Goal: Navigation & Orientation: Find specific page/section

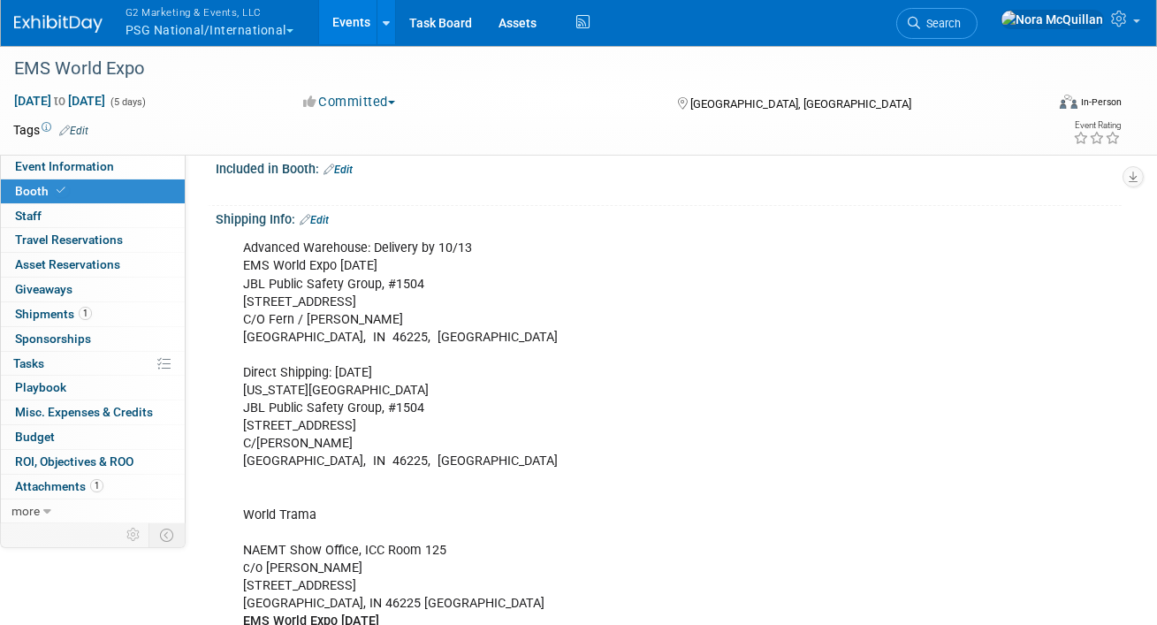
click at [177, 22] on button "G2 Marketing & Events, LLC PSG National/International" at bounding box center [220, 23] width 192 height 46
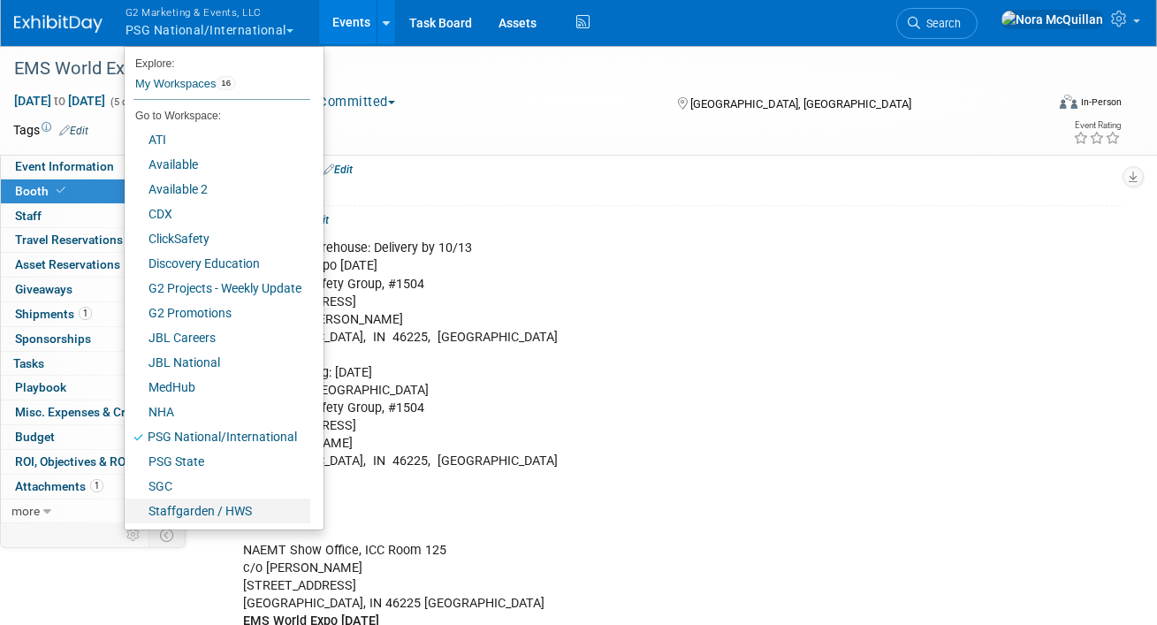
click at [168, 511] on link "Staffgarden / HWS" at bounding box center [218, 511] width 186 height 25
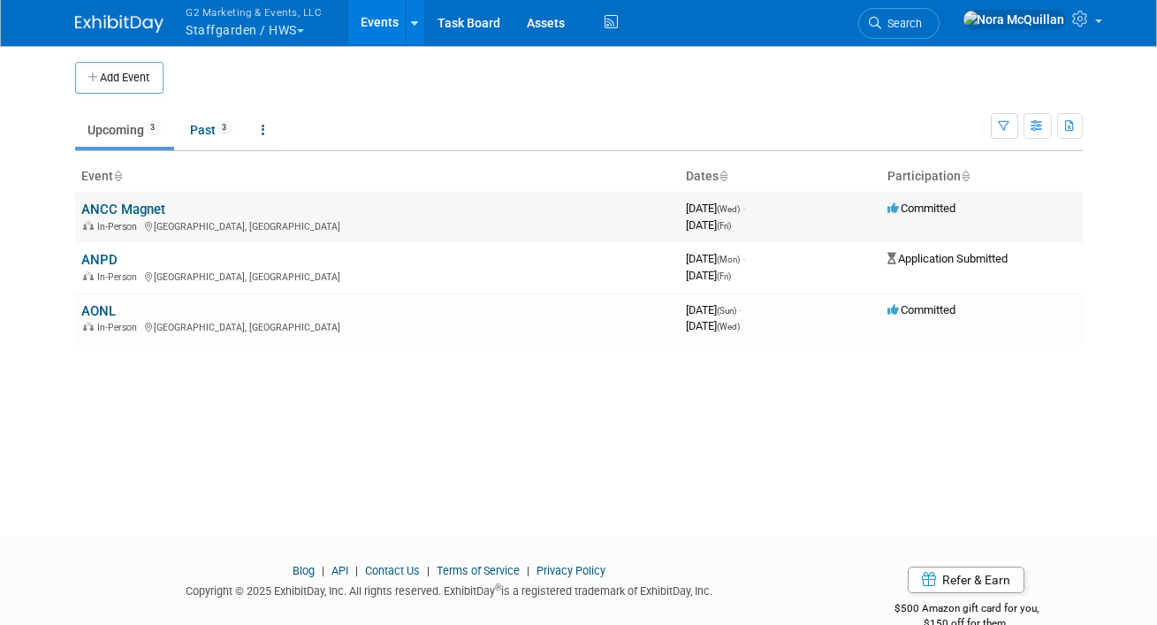
click at [141, 209] on link "ANCC Magnet" at bounding box center [124, 210] width 84 height 16
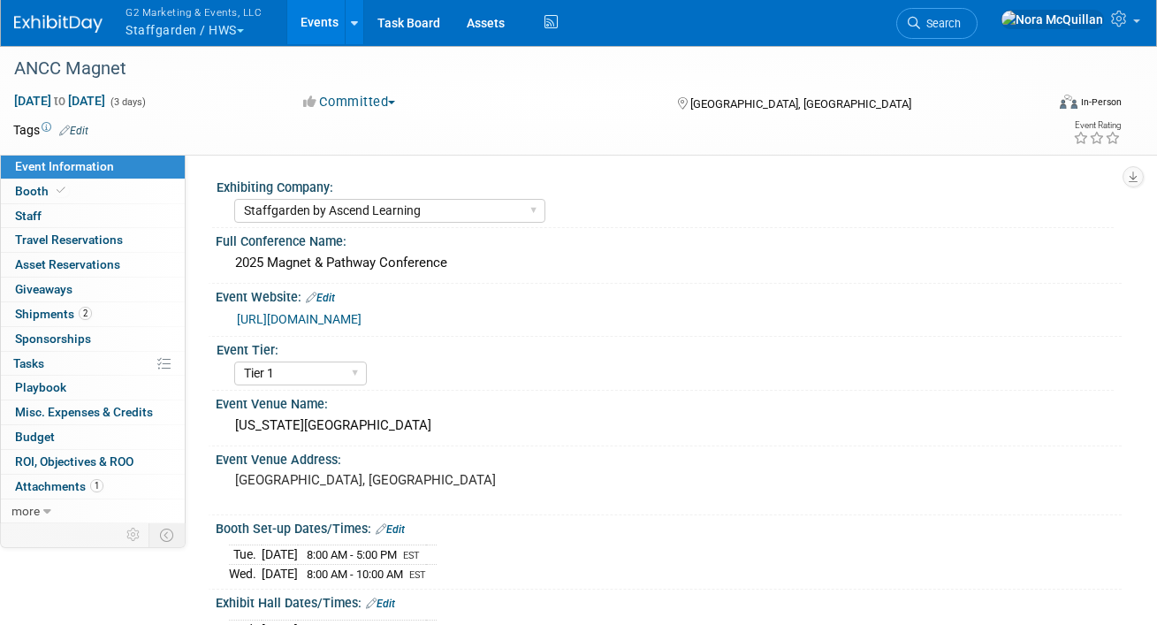
select select "Staffgarden by Ascend Learning"
select select "Tier 1"
select select "No"
click at [93, 191] on link "Booth" at bounding box center [93, 191] width 184 height 24
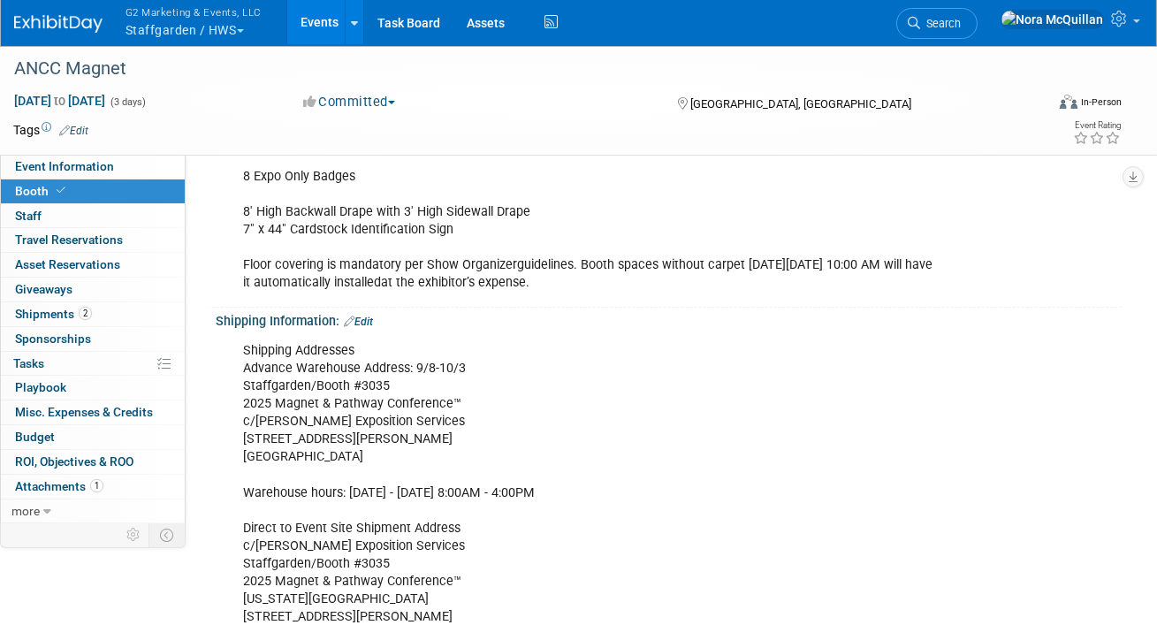
scroll to position [255, 0]
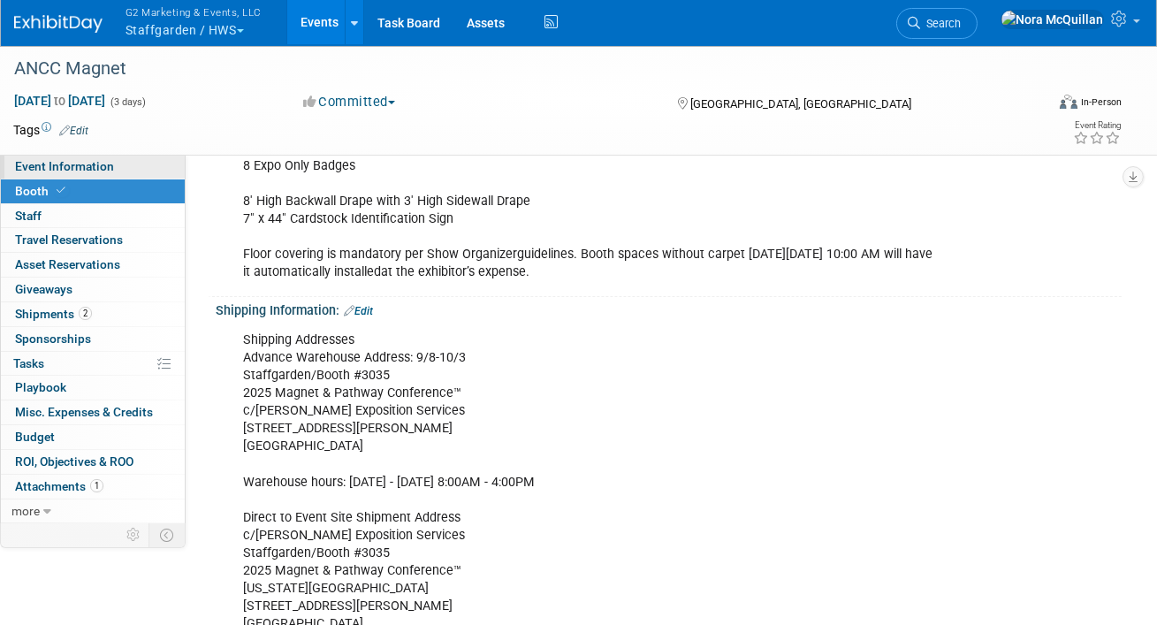
click at [146, 168] on link "Event Information" at bounding box center [93, 167] width 184 height 24
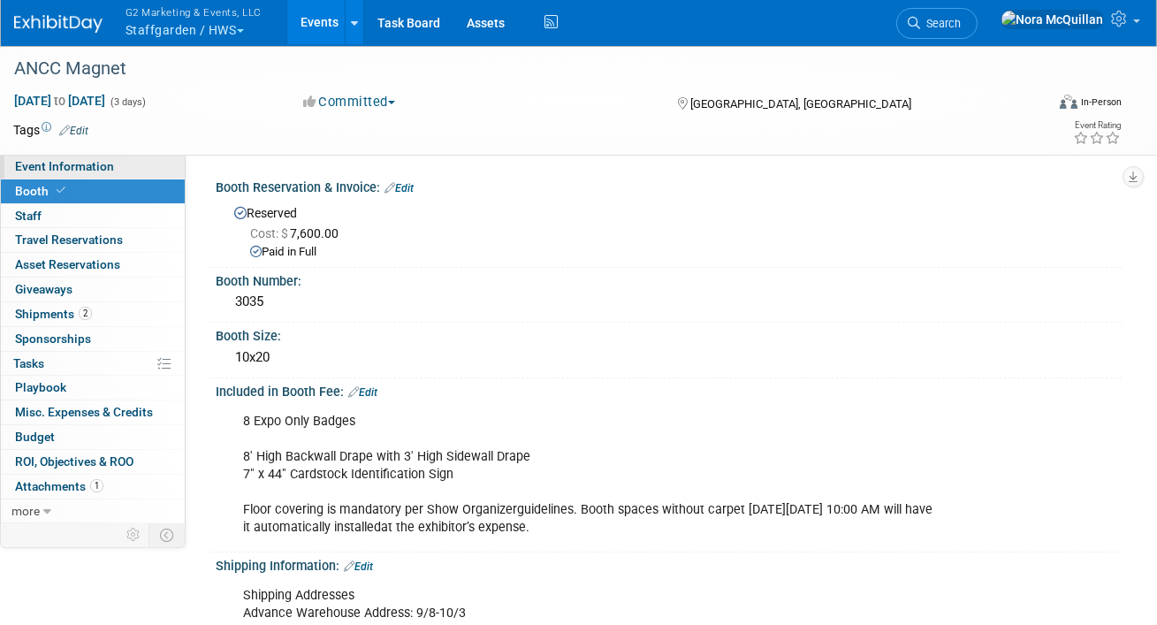
select select "Staffgarden by Ascend Learning"
select select "Tier 1"
select select "No"
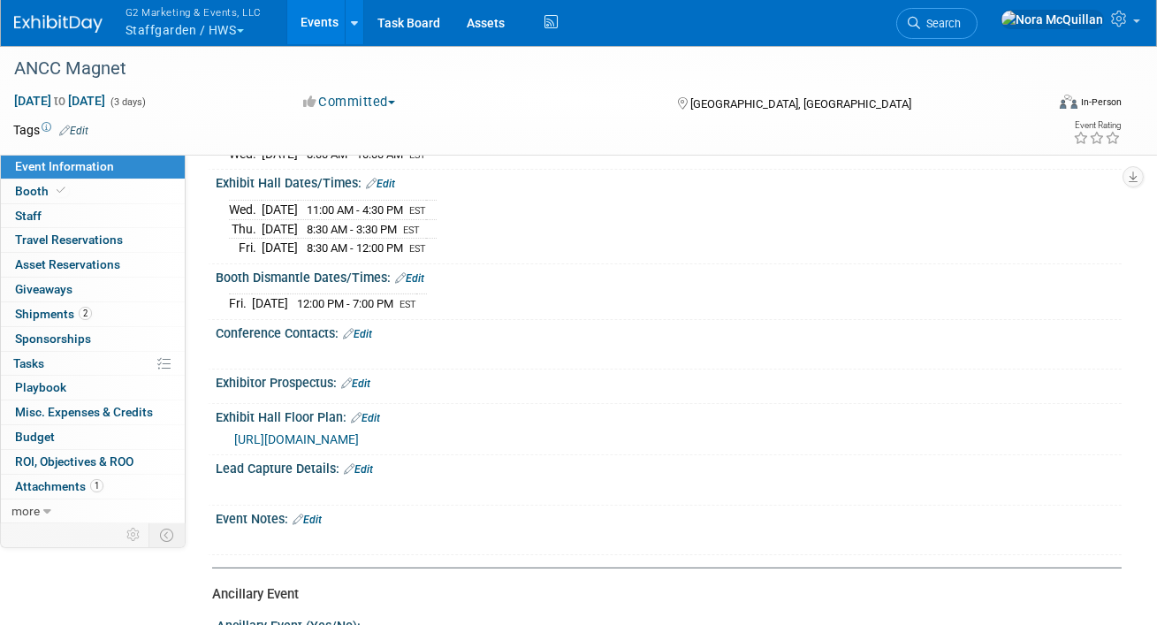
scroll to position [424, 0]
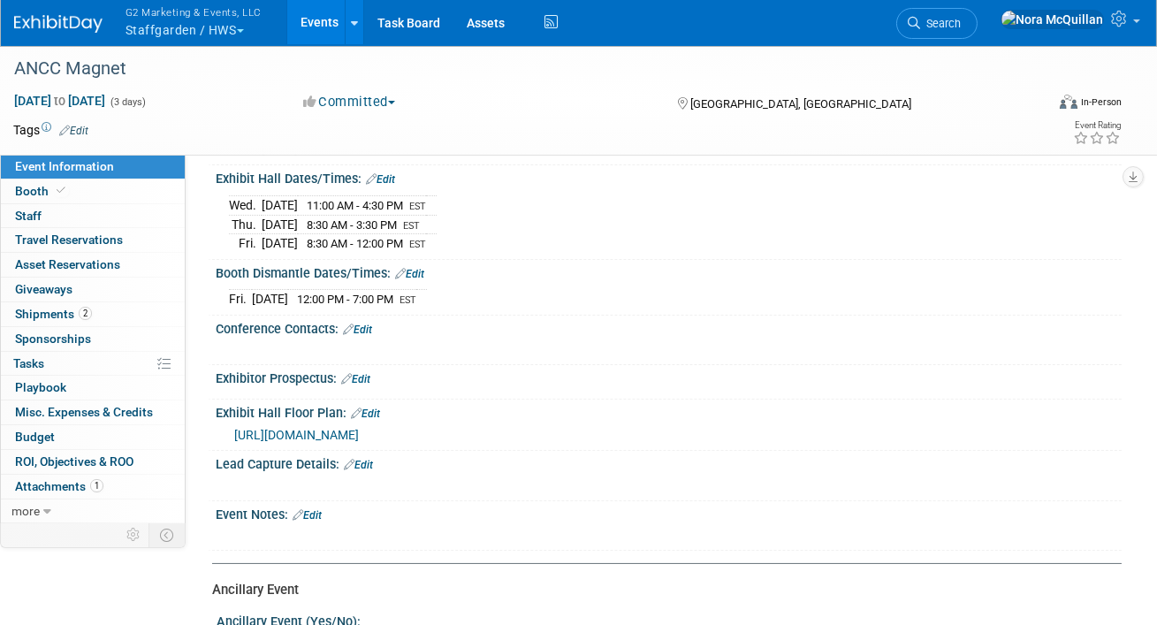
click at [182, 27] on button "G2 Marketing & Events, LLC Staffgarden / HWS" at bounding box center [204, 23] width 160 height 46
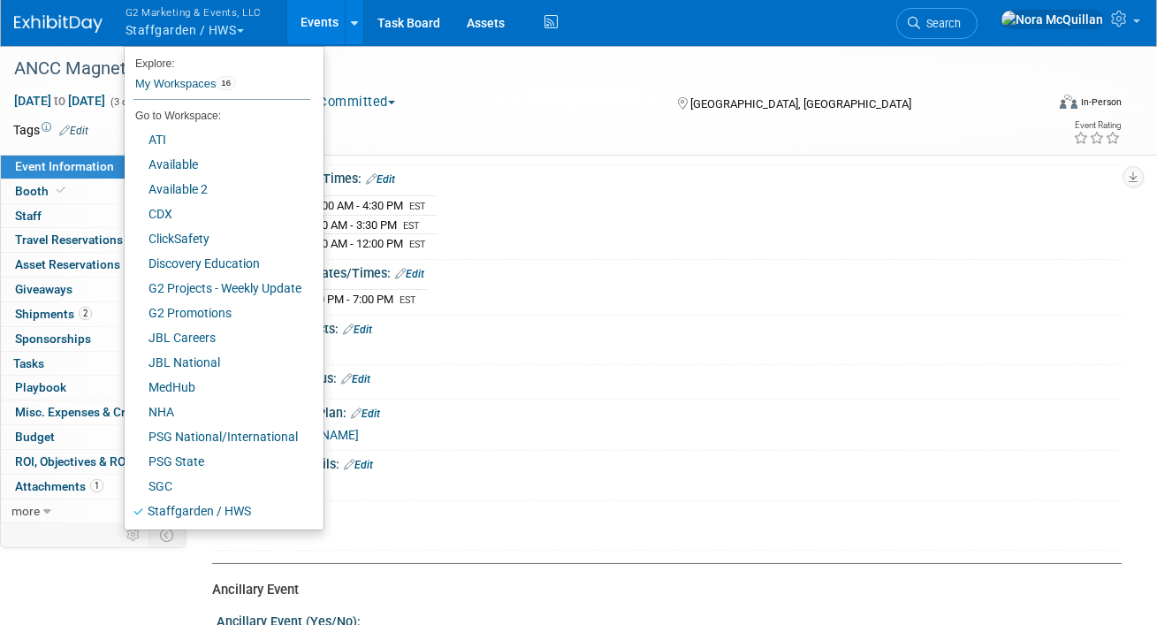
click at [50, 171] on span "Event Information" at bounding box center [64, 166] width 99 height 14
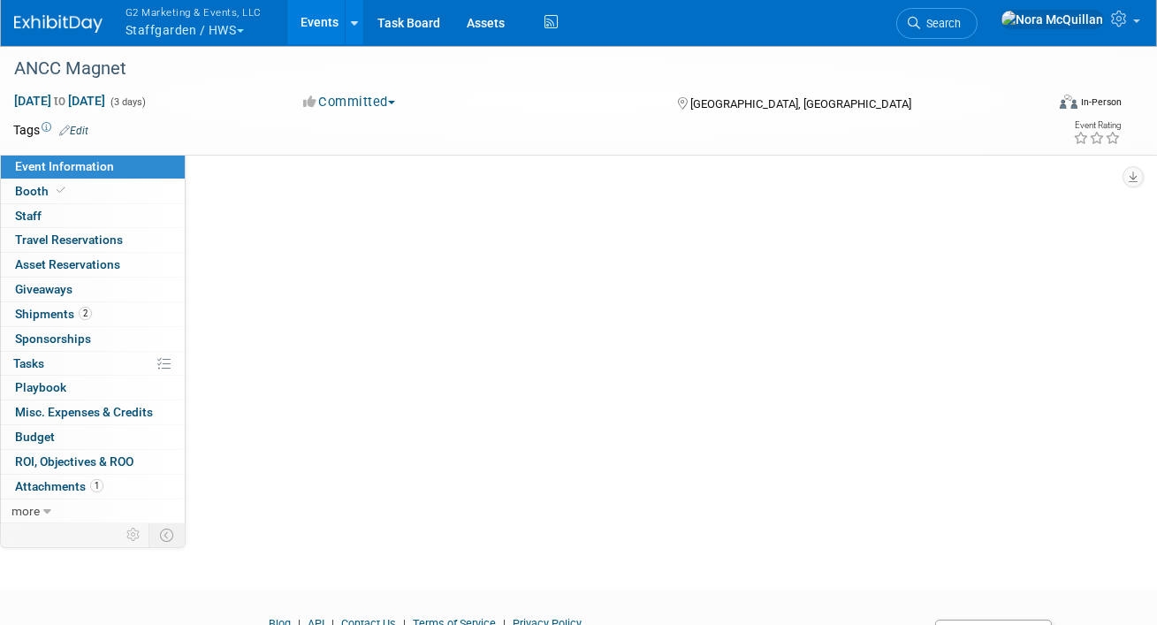
select select "Staffgarden by Ascend Learning"
select select "Tier 1"
select select "No"
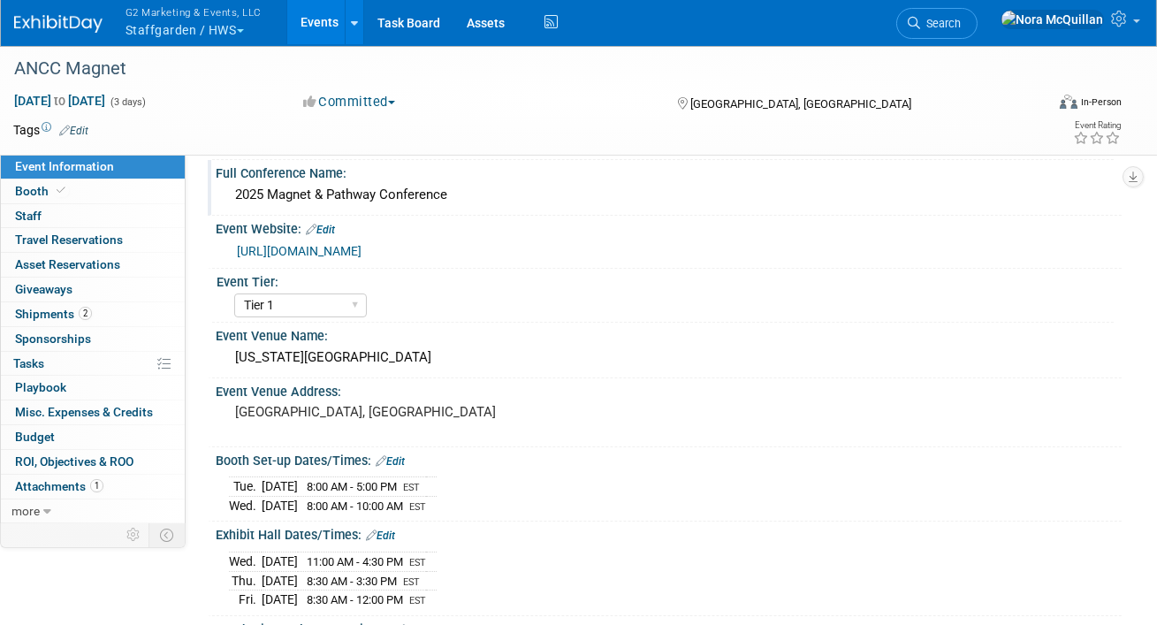
scroll to position [71, 0]
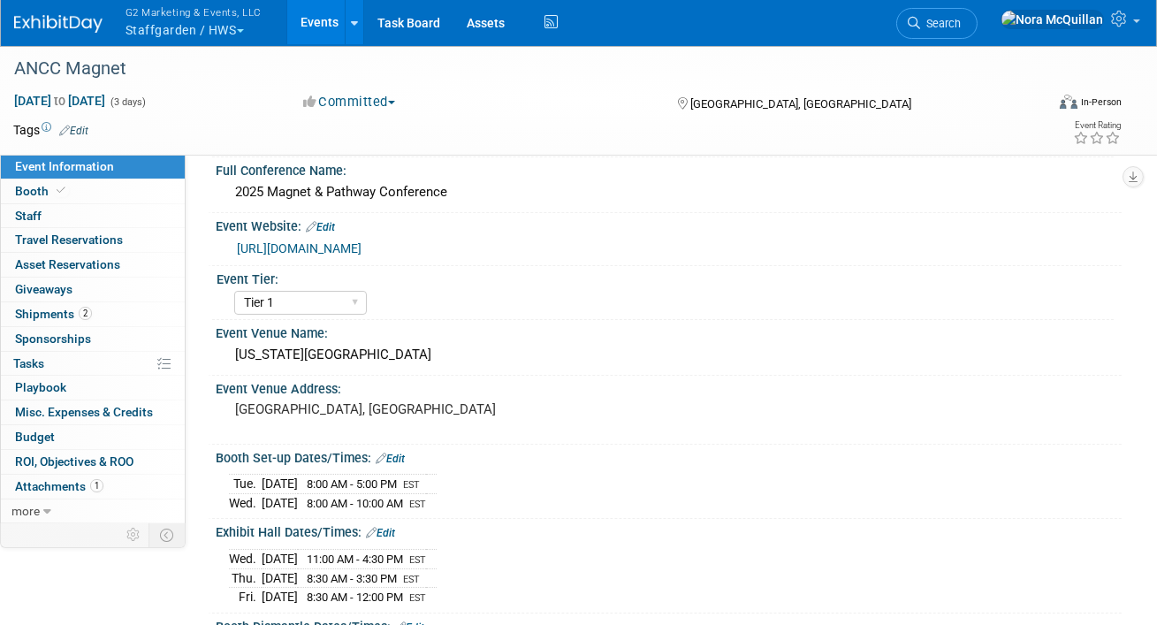
click at [179, 31] on button "G2 Marketing & Events, LLC Staffgarden / HWS" at bounding box center [204, 23] width 160 height 46
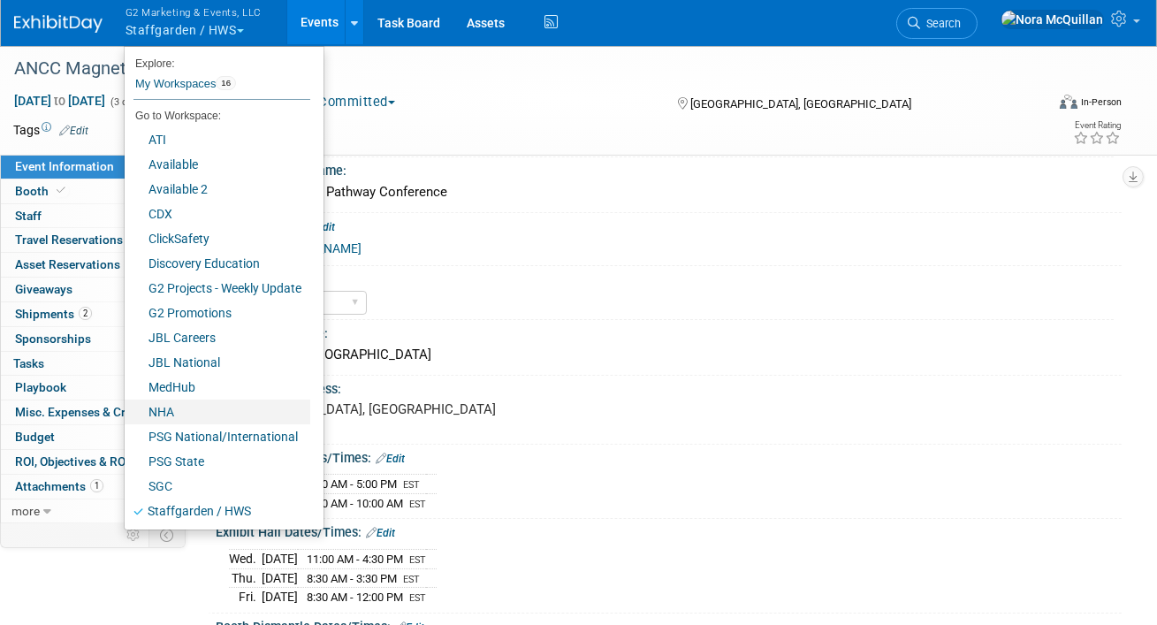
click at [165, 411] on link "NHA" at bounding box center [218, 412] width 186 height 25
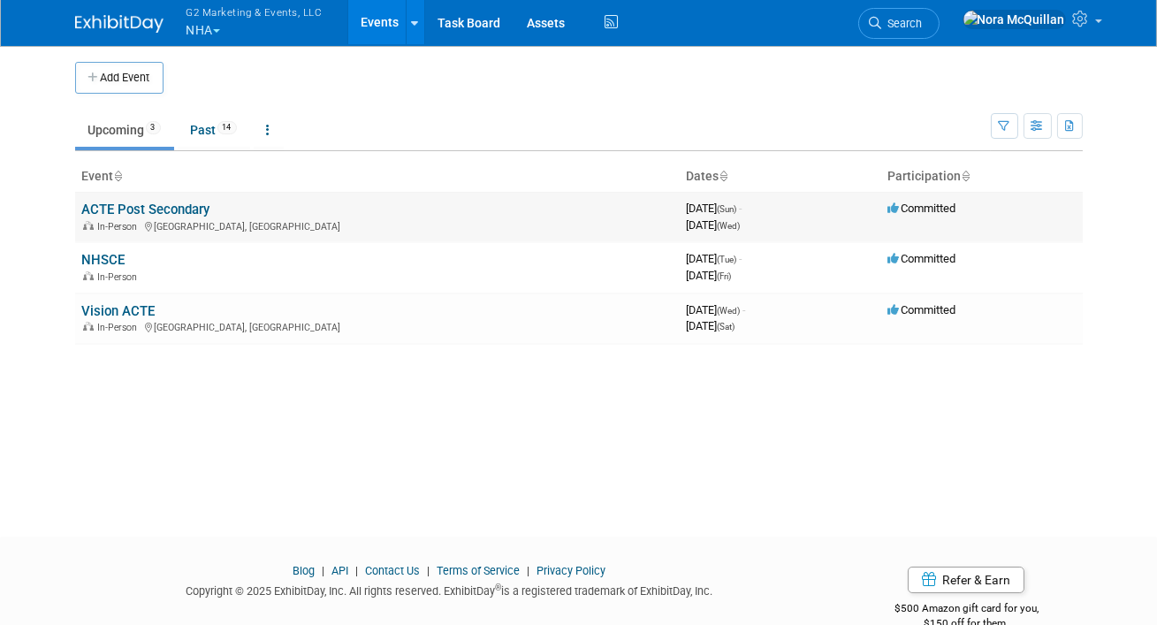
click at [130, 208] on link "ACTE Post Secondary" at bounding box center [146, 210] width 128 height 16
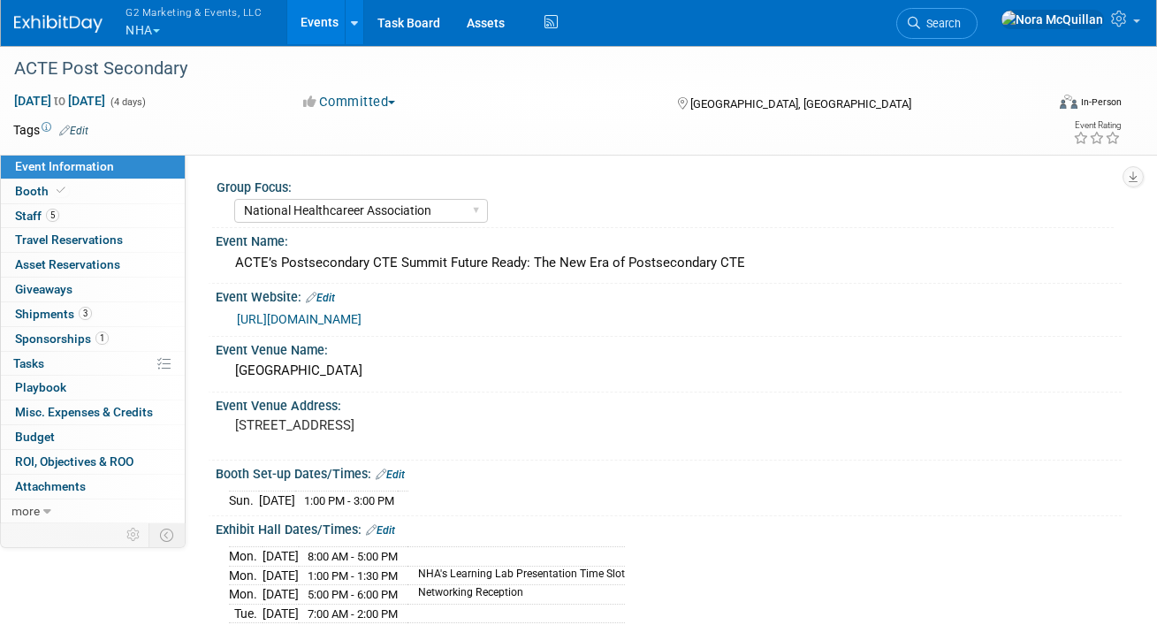
select select "National Healthcareer Association"
select select "In-house Created Form w/ Link"
click at [33, 318] on span "Shipments 3" at bounding box center [53, 314] width 77 height 14
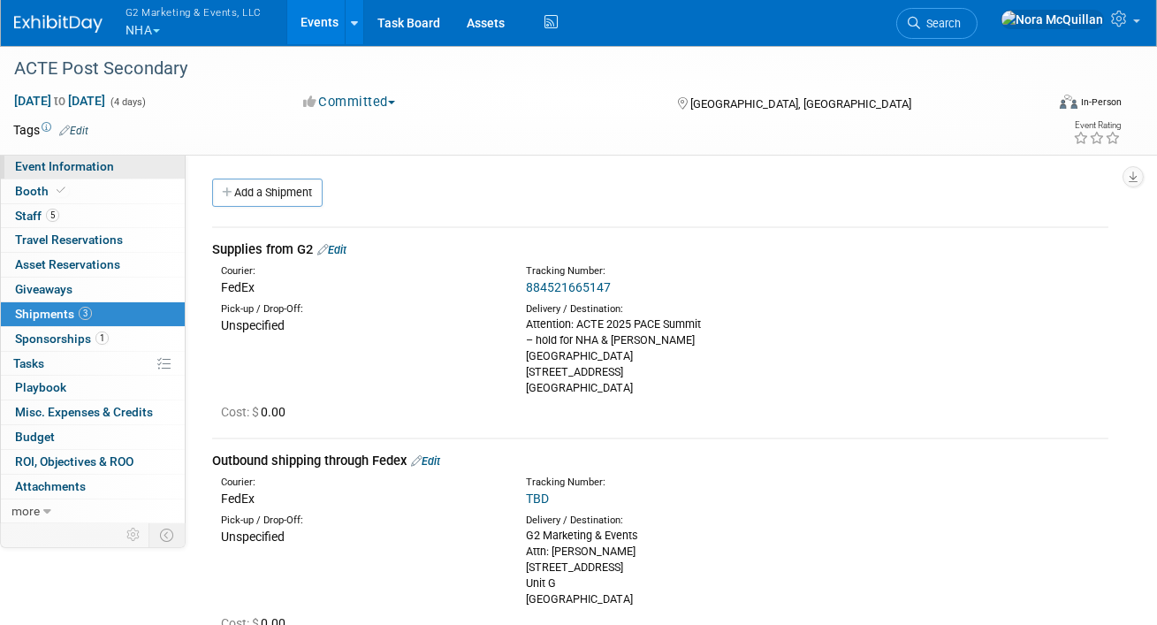
click at [87, 168] on span "Event Information" at bounding box center [64, 166] width 99 height 14
select select "National Healthcareer Association"
select select "In-house Created Form w/ Link"
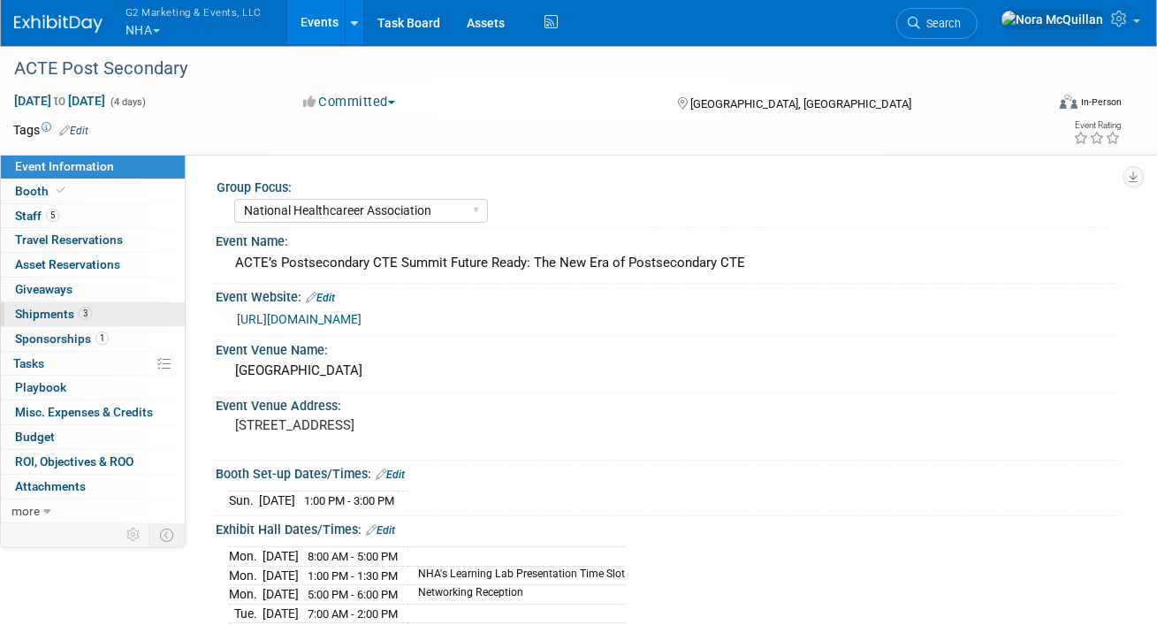
click at [38, 313] on span "Shipments 3" at bounding box center [53, 314] width 77 height 14
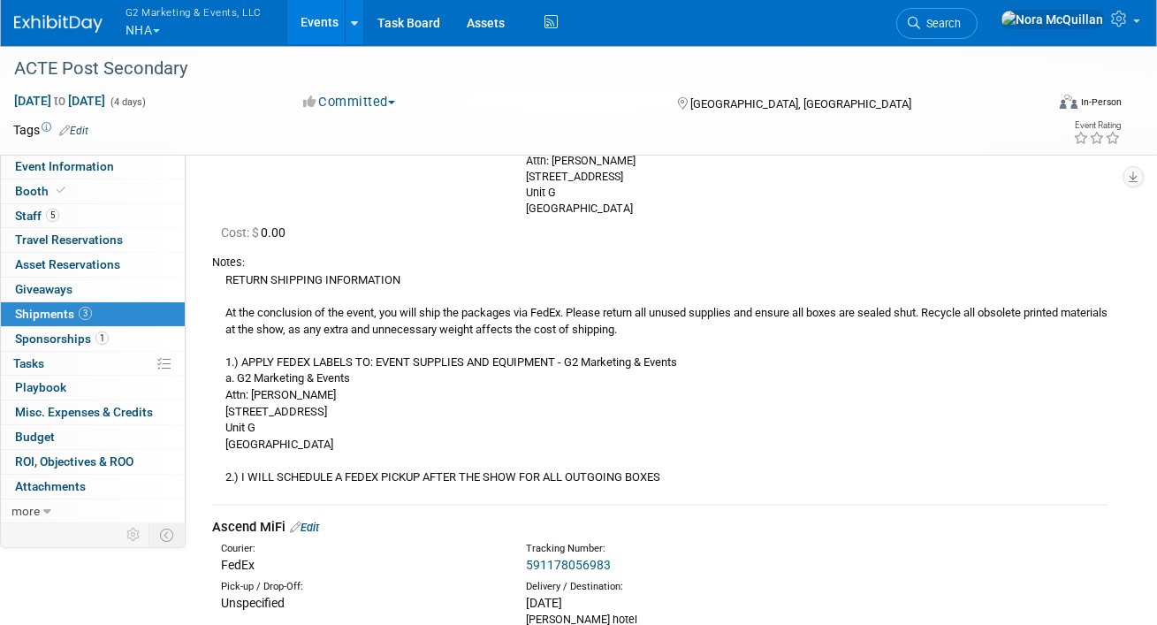
scroll to position [626, 0]
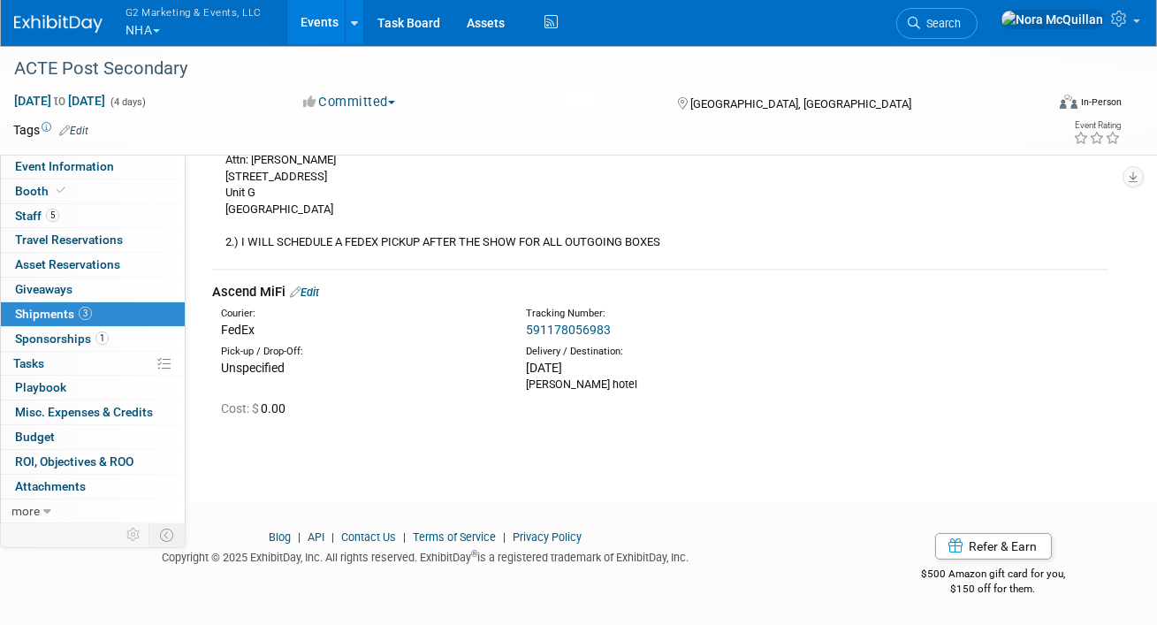
click at [566, 331] on link "591178056983" at bounding box center [568, 330] width 85 height 14
click at [147, 23] on button "G2 Marketing & Events, LLC NHA" at bounding box center [204, 23] width 160 height 46
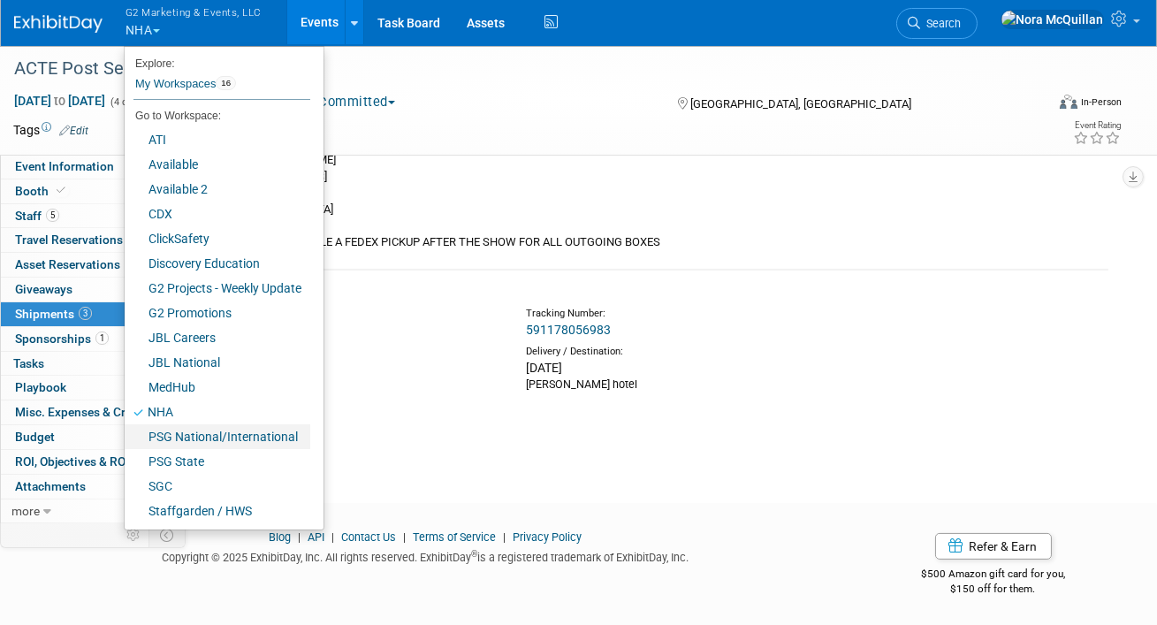
click at [169, 440] on link "PSG National/International" at bounding box center [218, 436] width 186 height 25
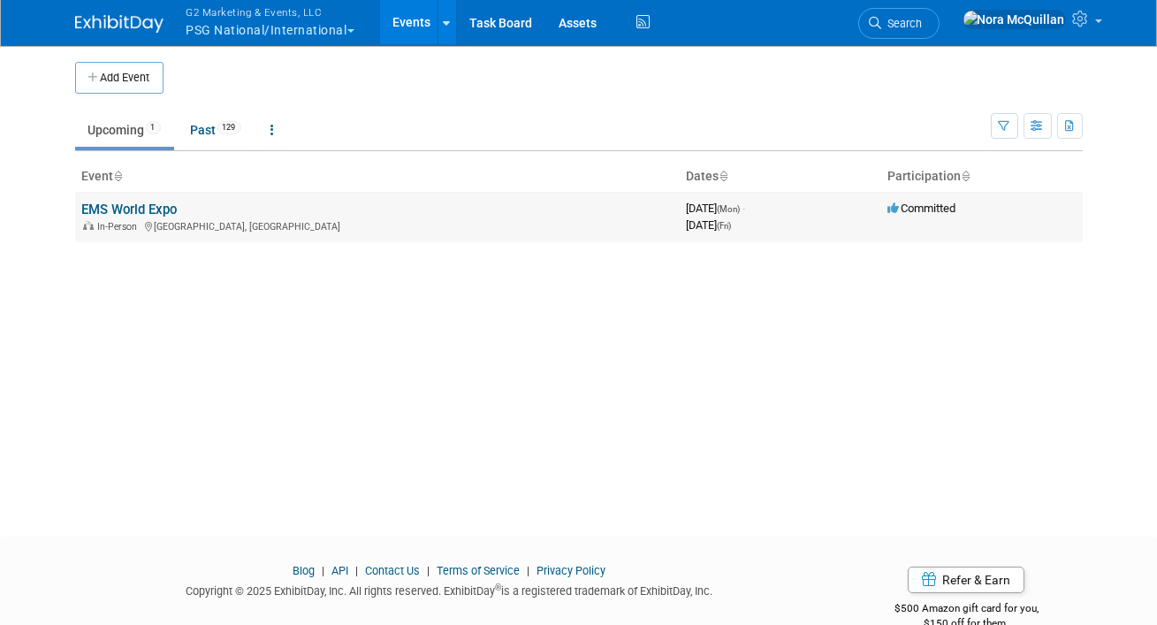
click at [109, 202] on link "EMS World Expo" at bounding box center [129, 210] width 95 height 16
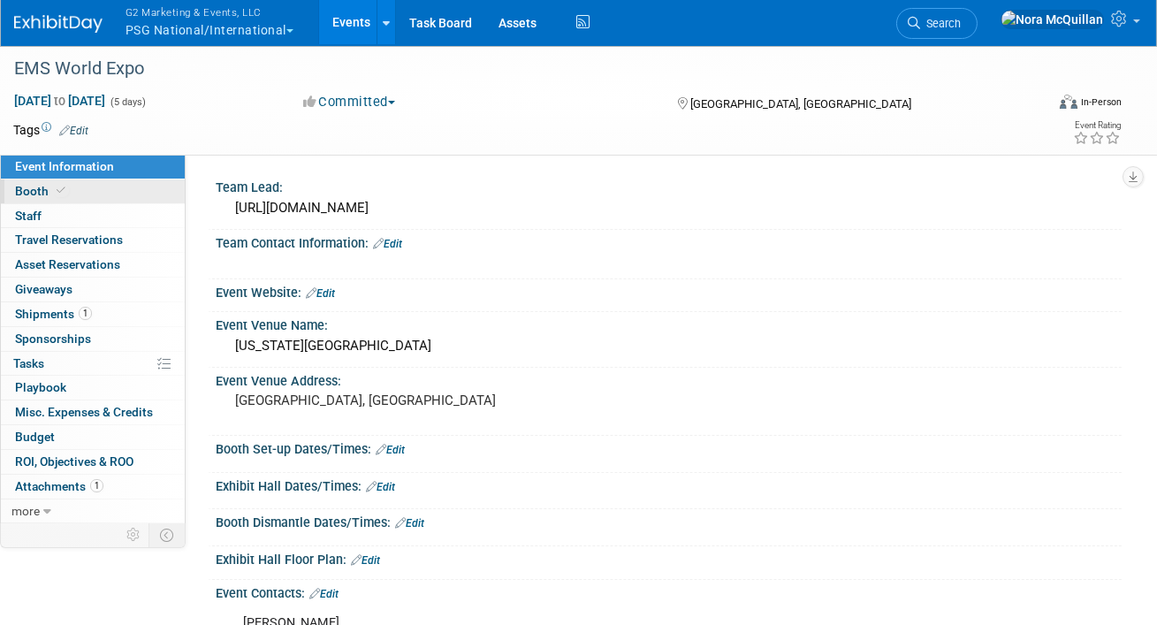
click at [106, 187] on link "Booth" at bounding box center [93, 191] width 184 height 24
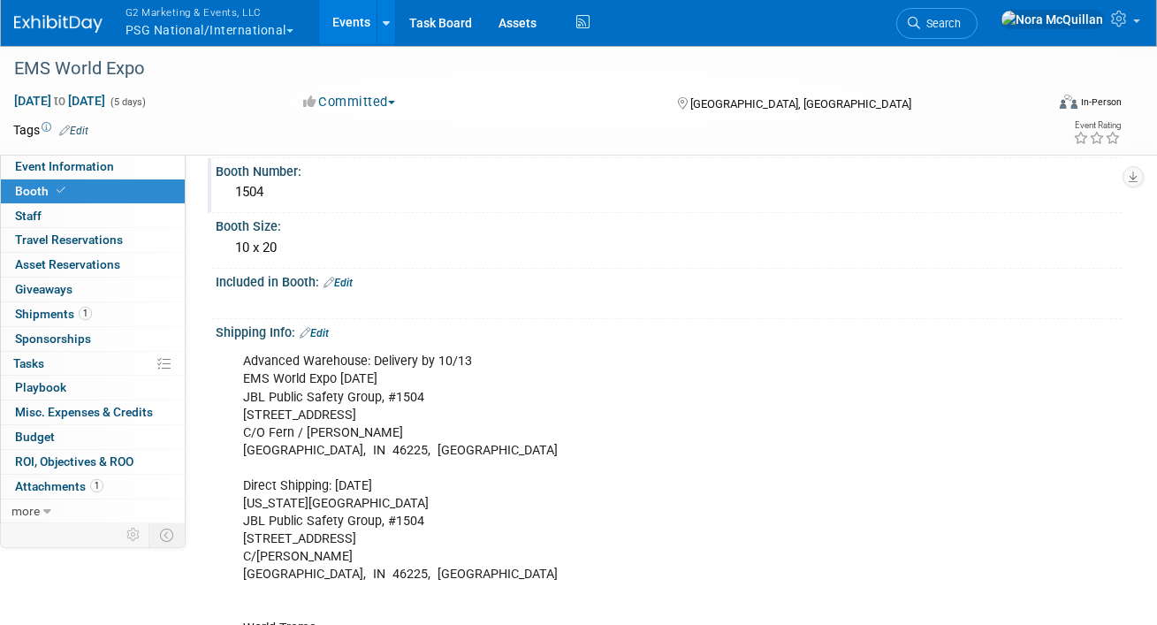
scroll to position [90, 0]
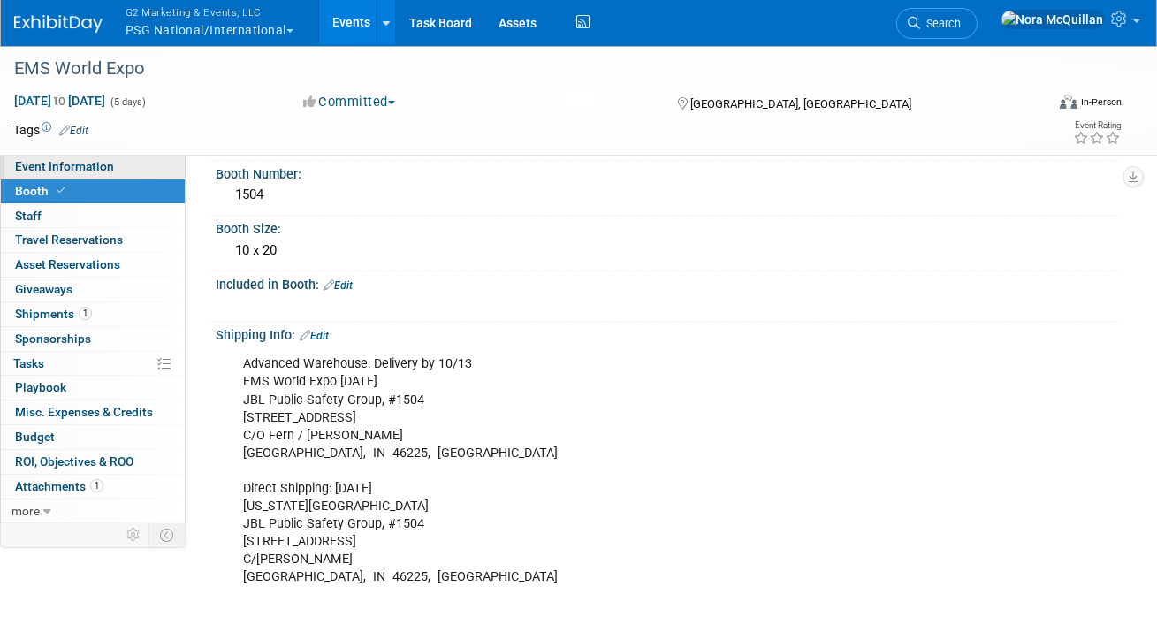
click at [111, 162] on link "Event Information" at bounding box center [93, 167] width 184 height 24
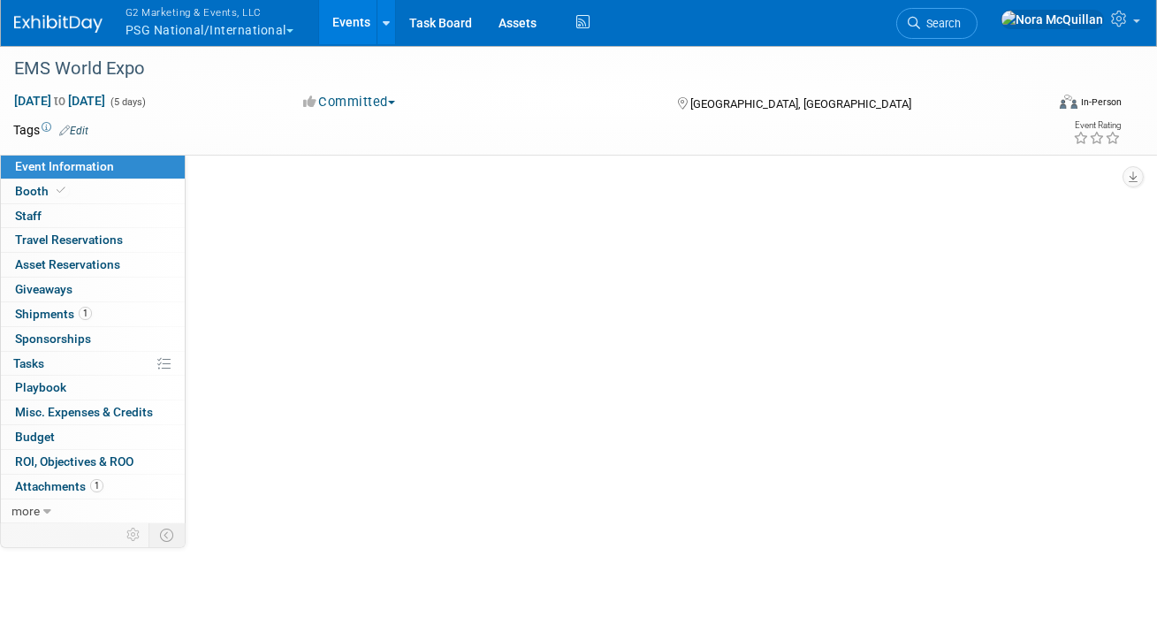
scroll to position [0, 0]
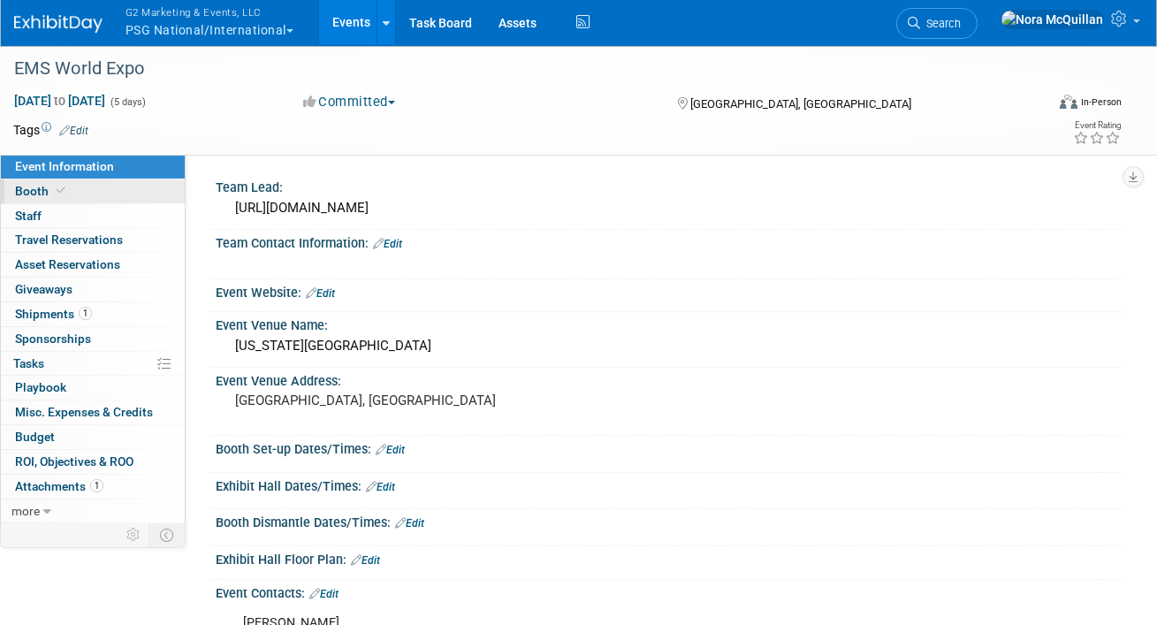
click at [47, 188] on span "Booth" at bounding box center [42, 191] width 54 height 14
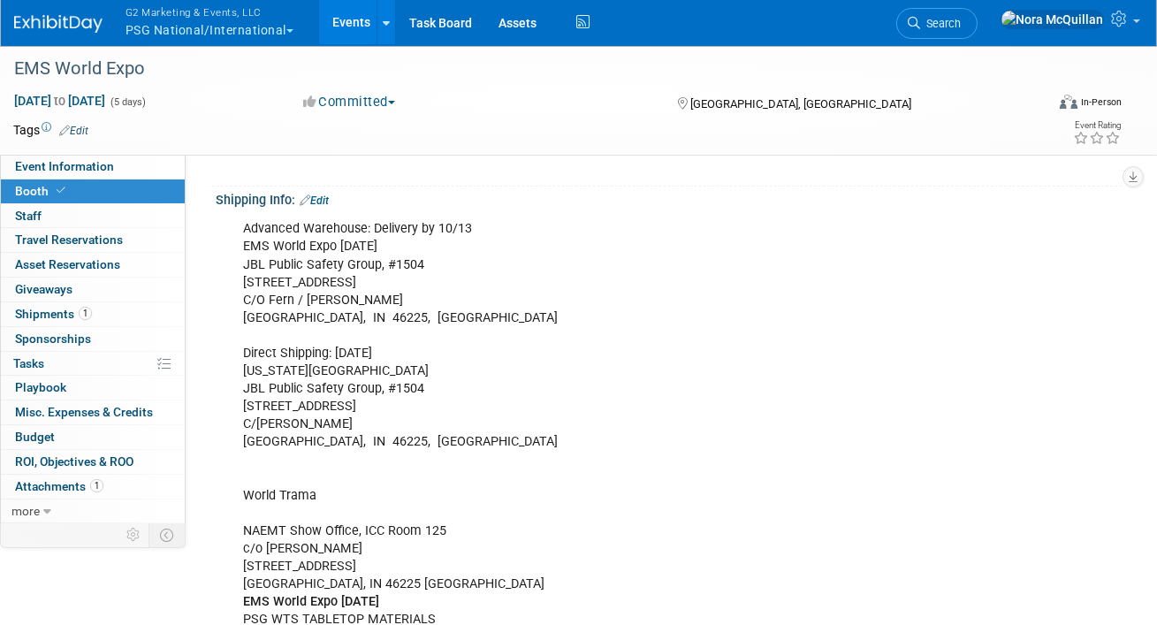
scroll to position [223, 0]
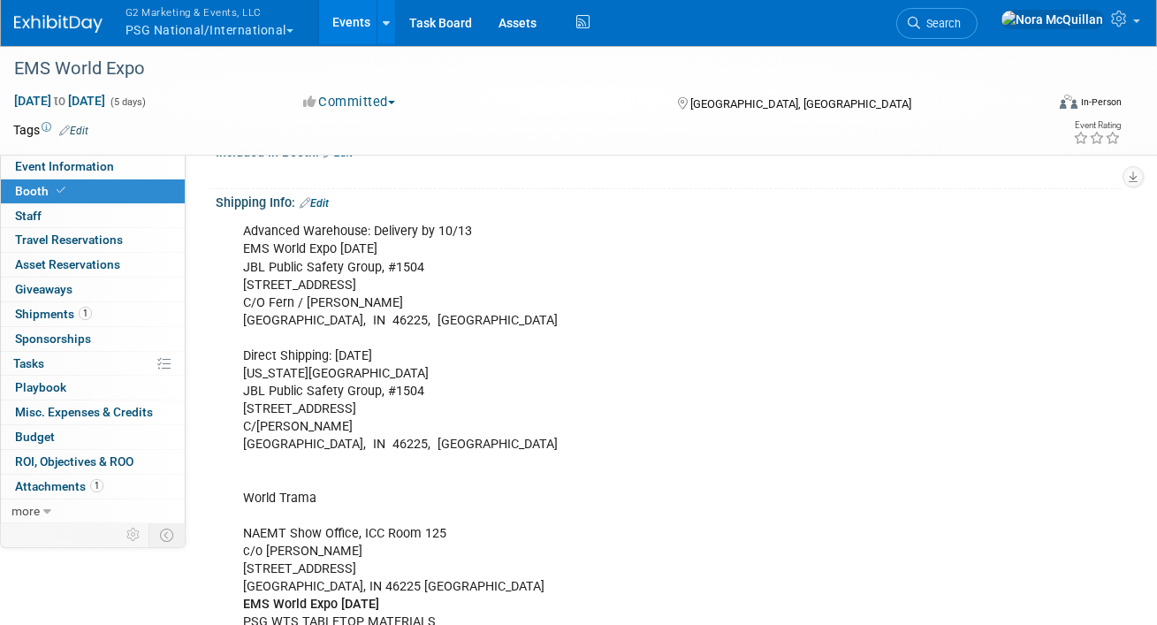
click at [318, 264] on div "Advanced Warehouse: Delivery by 10/13 EMS World Expo Oct 2025 JBL Public Safety…" at bounding box center [587, 427] width 713 height 426
copy div "JBL Public Safety Group, #1504"
click at [291, 282] on div "Advanced Warehouse: Delivery by 10/13 EMS World Expo Oct 2025 JBL Public Safety…" at bounding box center [587, 427] width 713 height 426
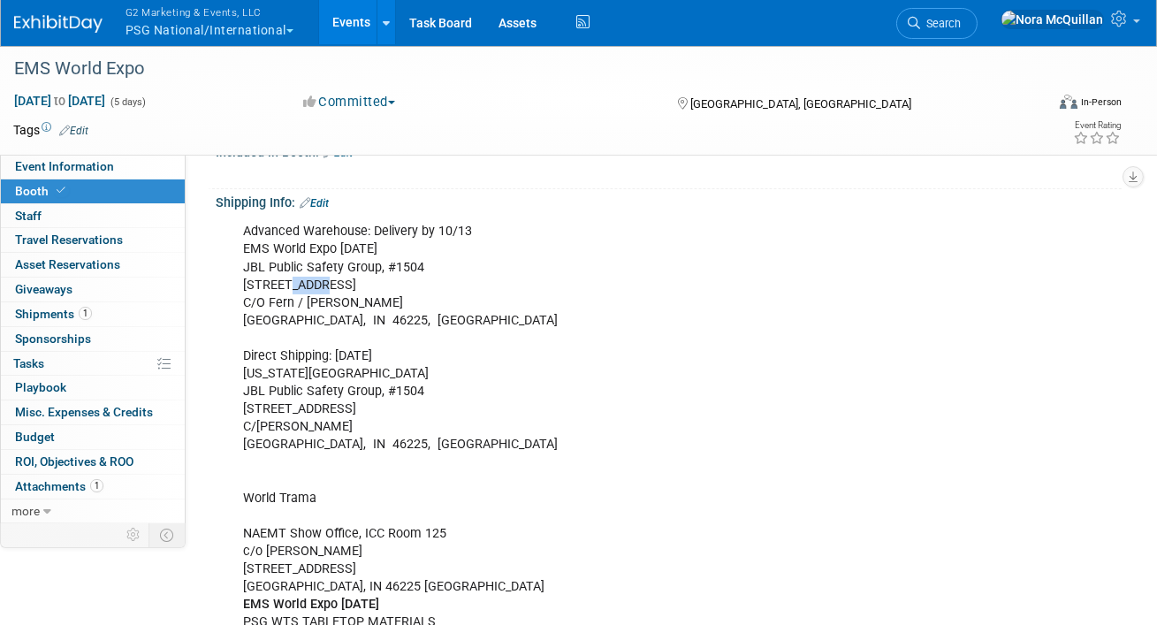
click at [291, 282] on div "Advanced Warehouse: Delivery by 10/13 EMS World Expo Oct 2025 JBL Public Safety…" at bounding box center [587, 427] width 713 height 426
copy div "1147 S White River Pkwy E"
drag, startPoint x: 338, startPoint y: 320, endPoint x: 374, endPoint y: 319, distance: 36.3
click at [374, 319] on div "Advanced Warehouse: Delivery by 10/13 EMS World Expo Oct 2025 JBL Public Safety…" at bounding box center [587, 427] width 713 height 426
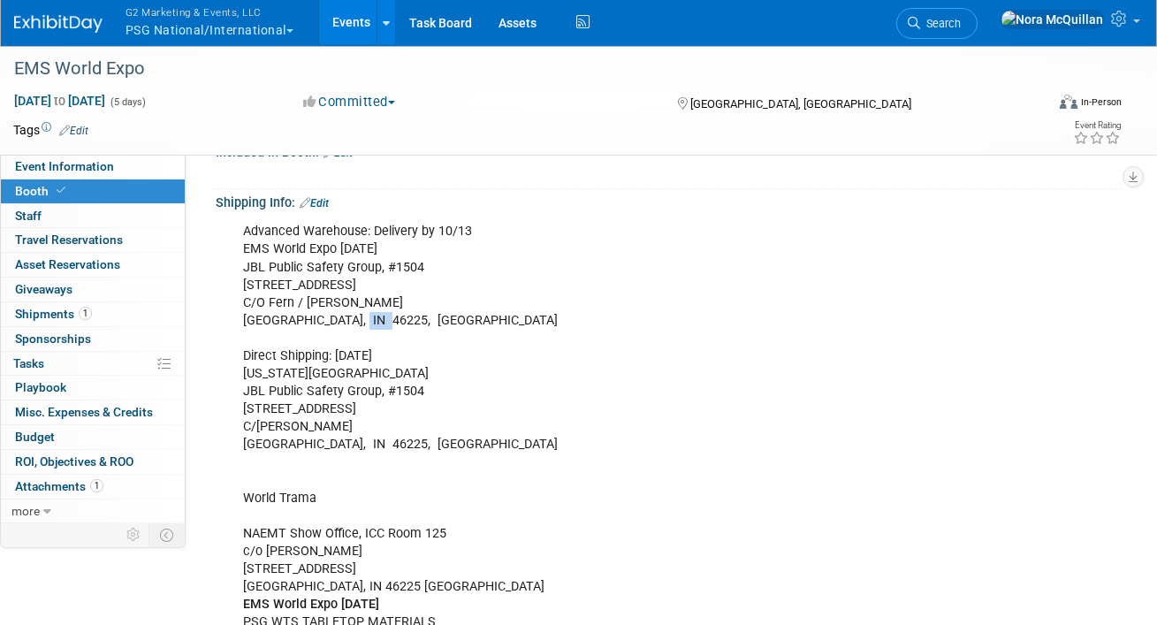
copy div "46225"
click at [194, 32] on button "G2 Marketing & Events, LLC PSG National/International" at bounding box center [220, 23] width 192 height 46
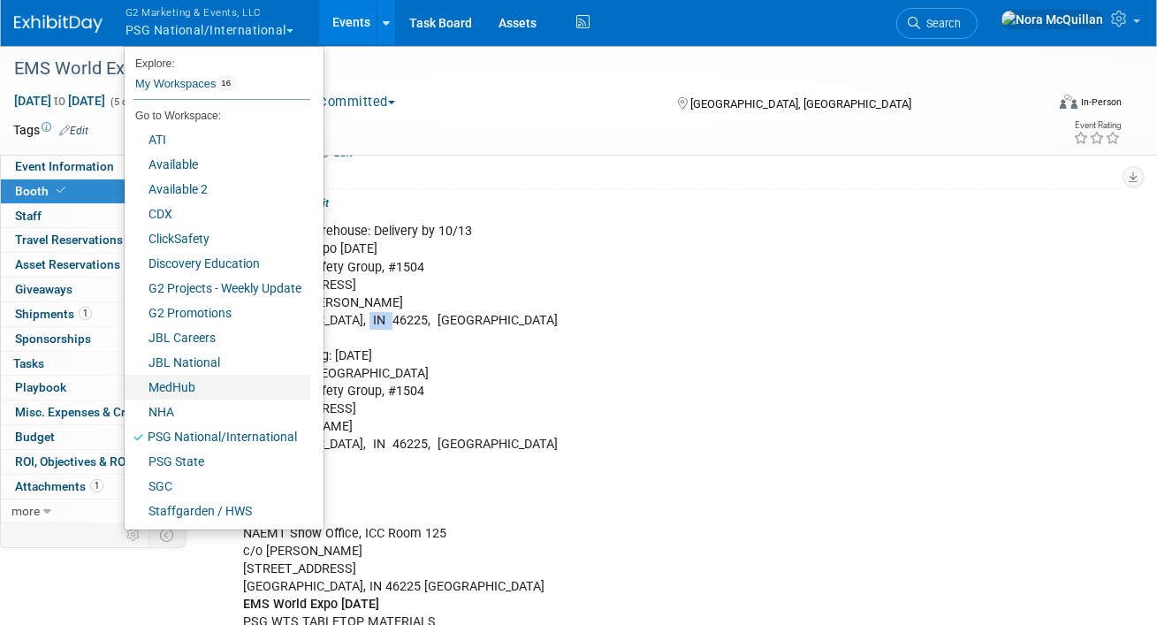
click at [196, 388] on link "MedHub" at bounding box center [218, 387] width 186 height 25
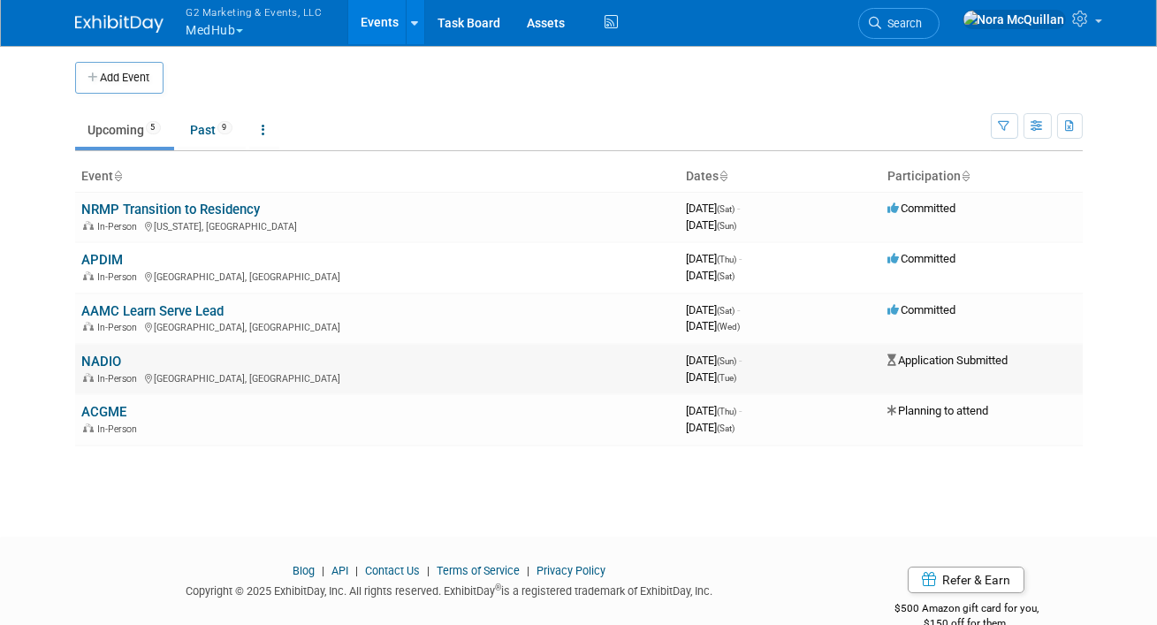
click at [106, 359] on link "NADIO" at bounding box center [102, 362] width 40 height 16
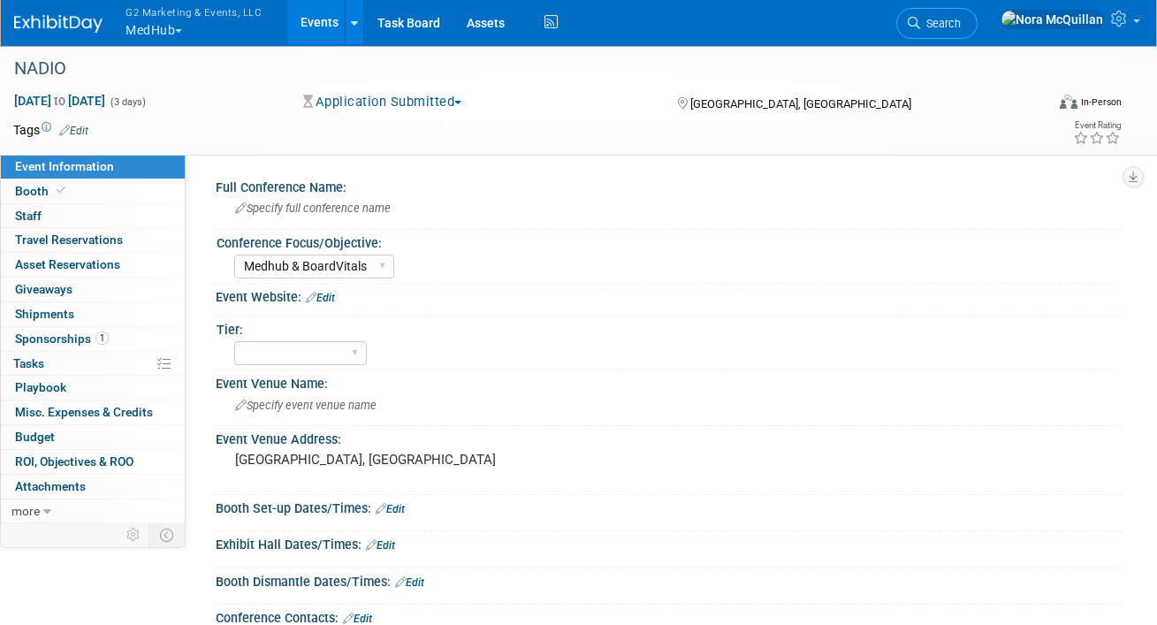
select select "Medhub & BoardVitals"
click at [69, 187] on link "Booth" at bounding box center [93, 191] width 184 height 24
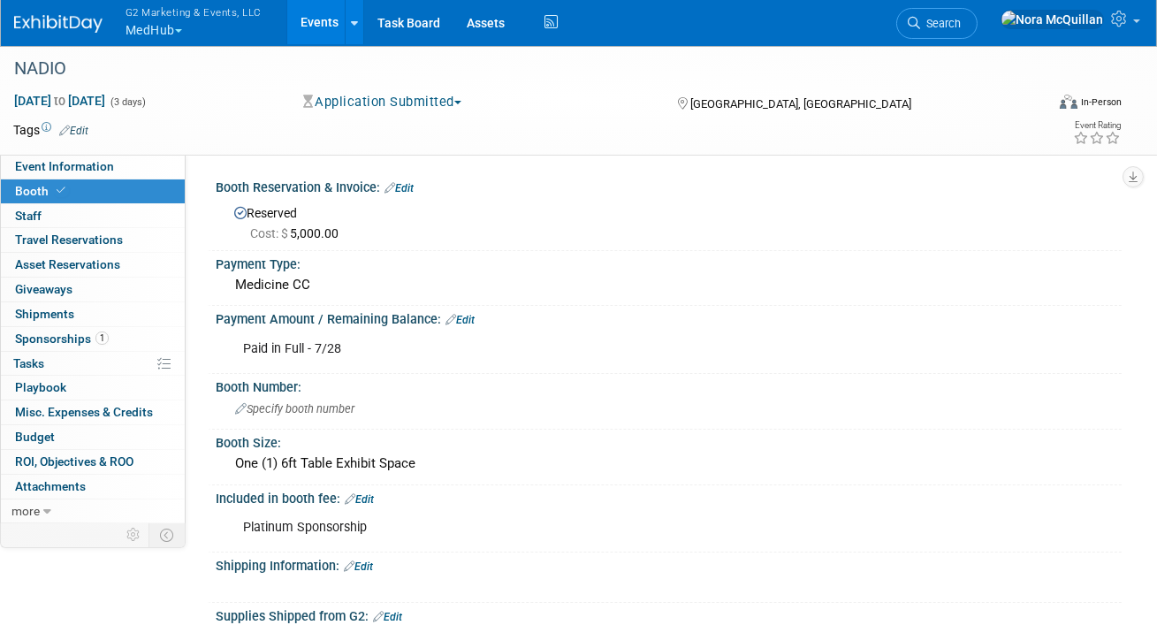
click at [174, 20] on button "G2 Marketing & Events, LLC MedHub" at bounding box center [204, 23] width 160 height 46
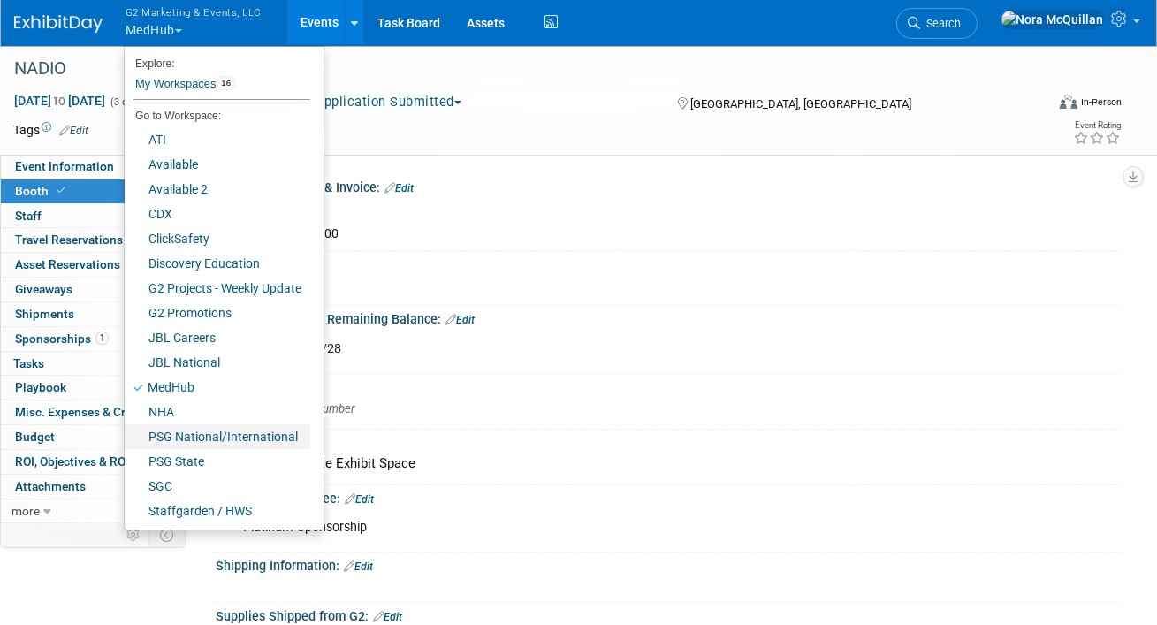
click at [179, 443] on link "PSG National/International" at bounding box center [218, 436] width 186 height 25
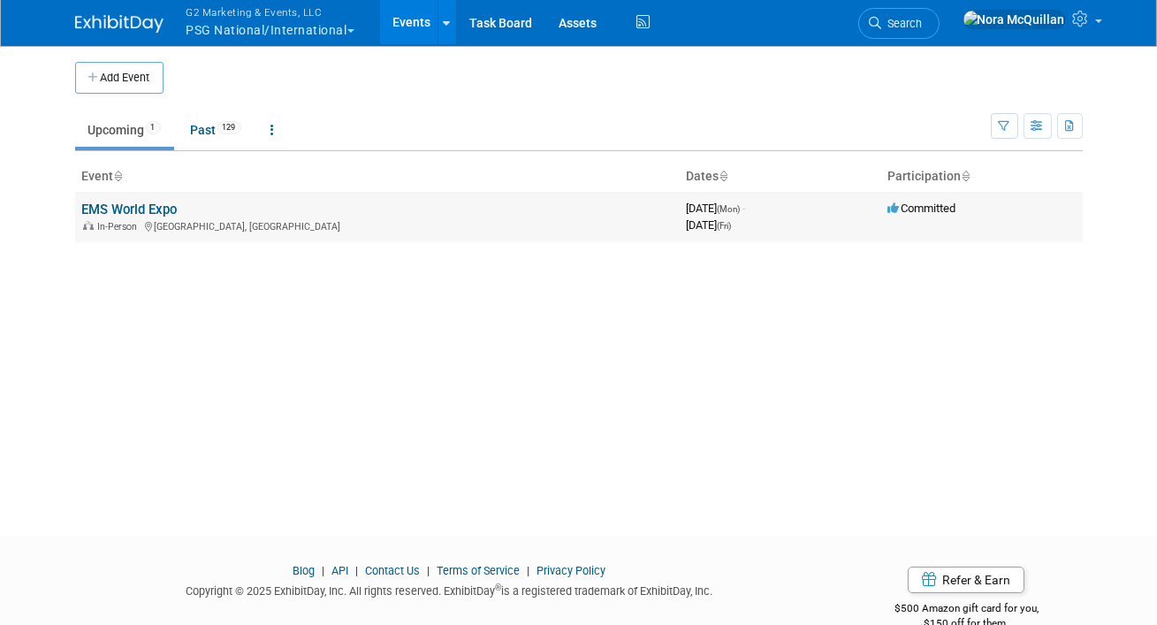
click at [129, 205] on link "EMS World Expo" at bounding box center [129, 210] width 95 height 16
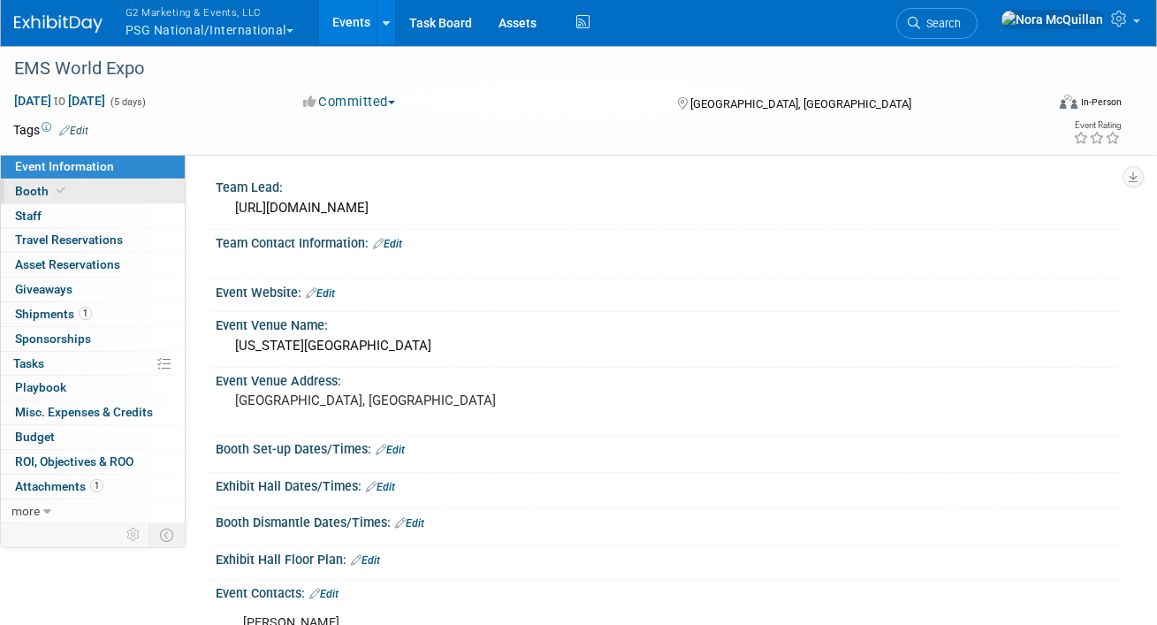
click at [48, 189] on span "Booth" at bounding box center [42, 191] width 54 height 14
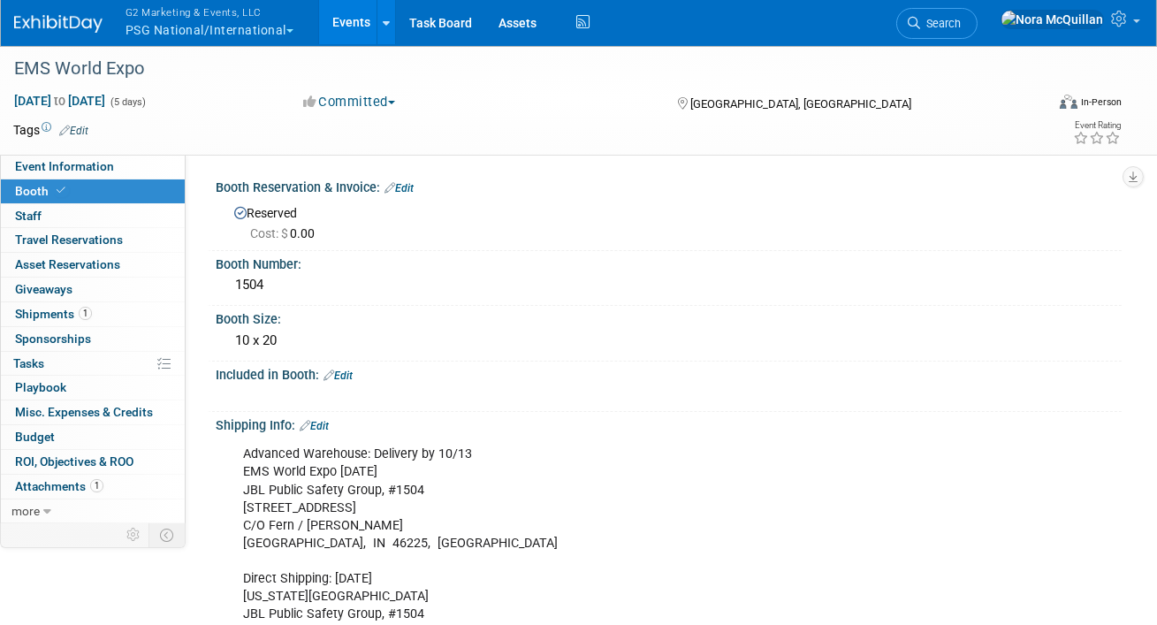
click at [216, 26] on button "G2 Marketing & Events, LLC PSG National/International" at bounding box center [220, 23] width 192 height 46
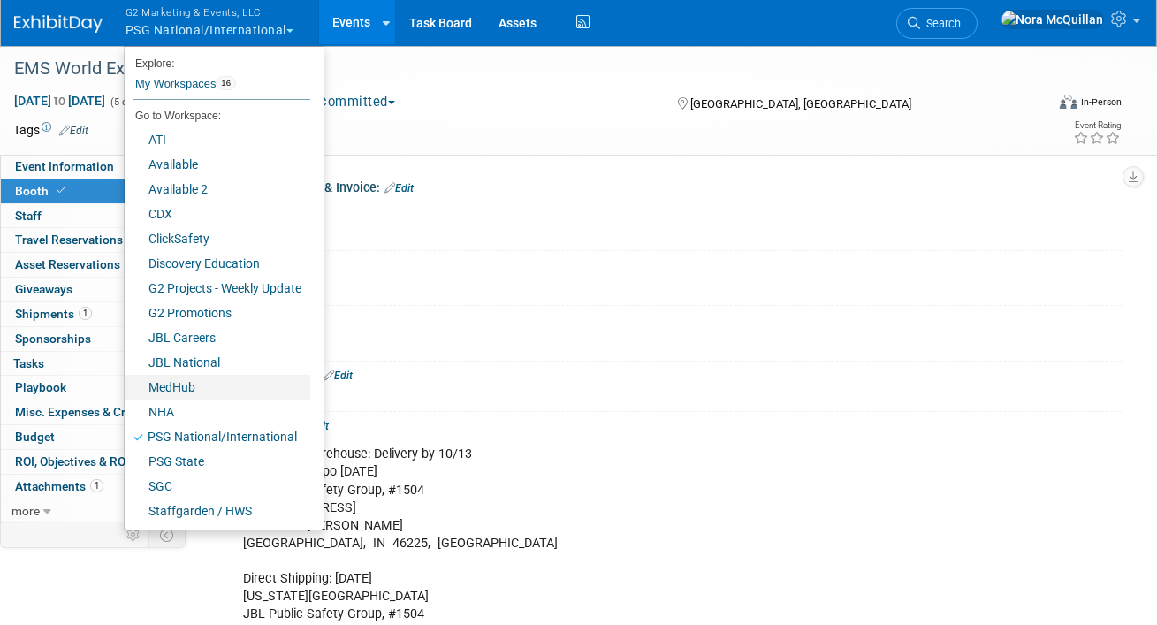
click at [168, 381] on link "MedHub" at bounding box center [218, 387] width 186 height 25
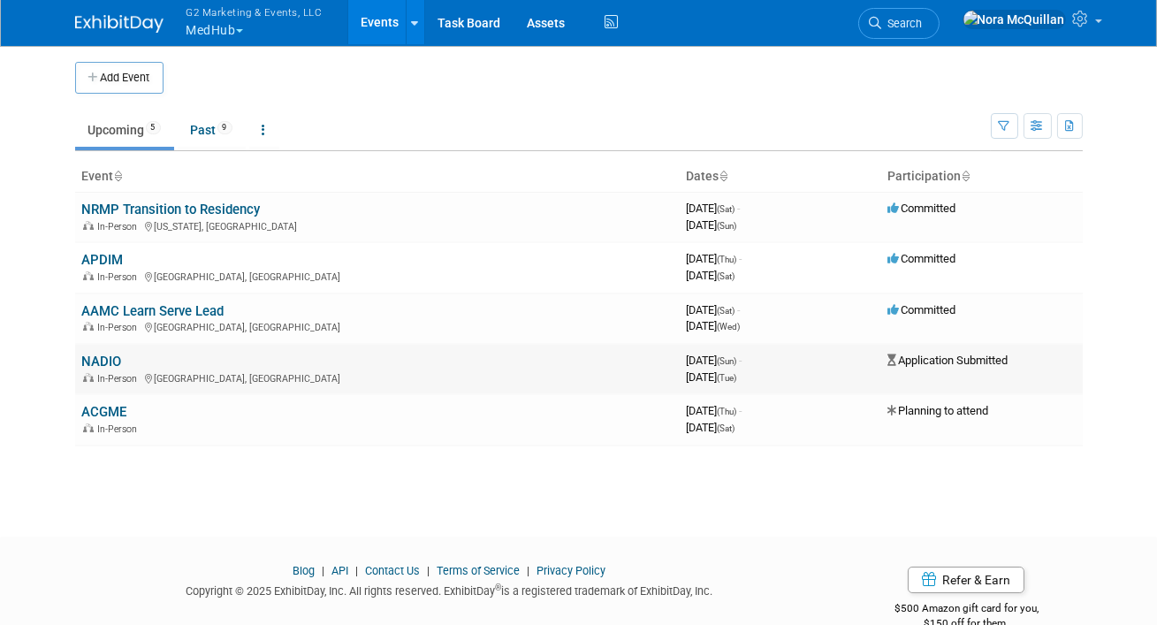
click at [101, 358] on link "NADIO" at bounding box center [102, 362] width 40 height 16
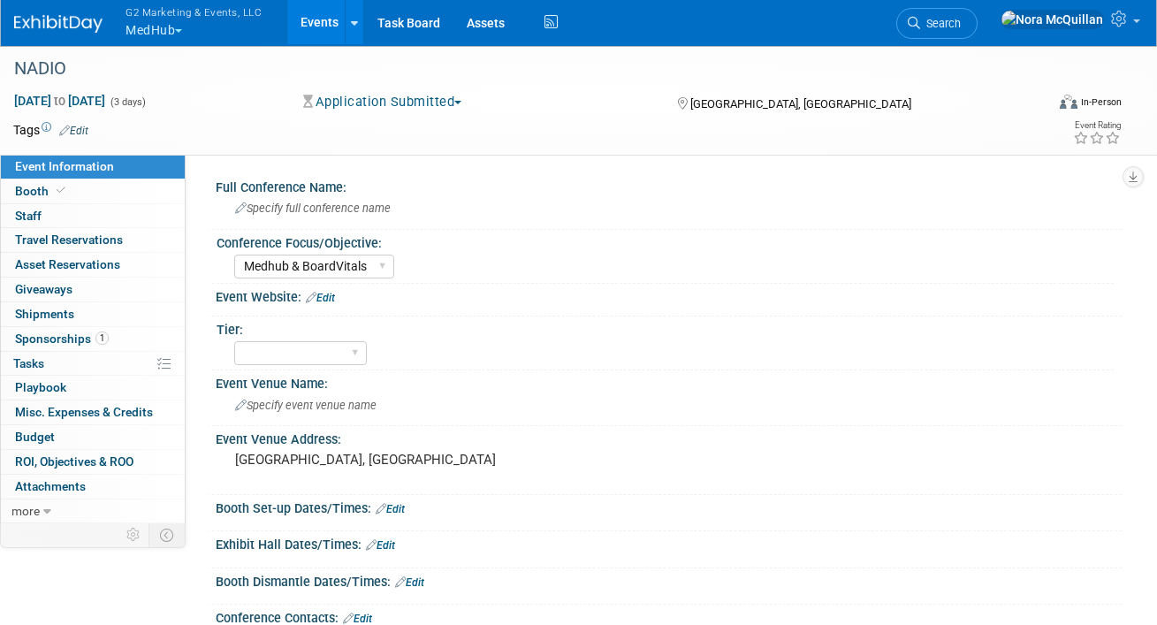
select select "Medhub & BoardVitals"
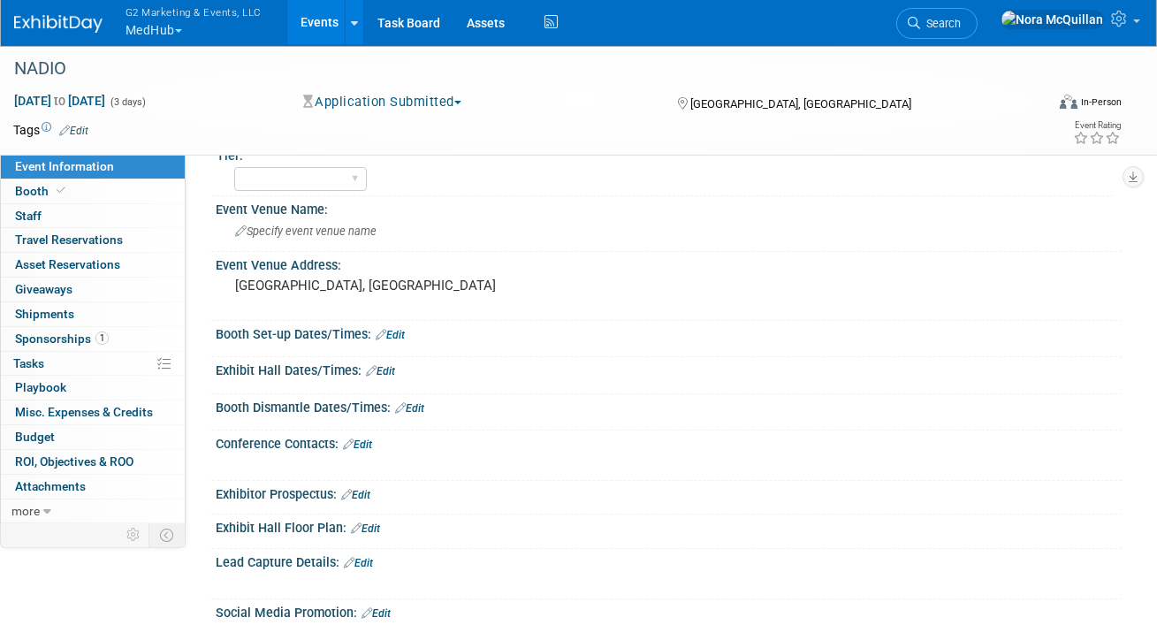
scroll to position [176, 0]
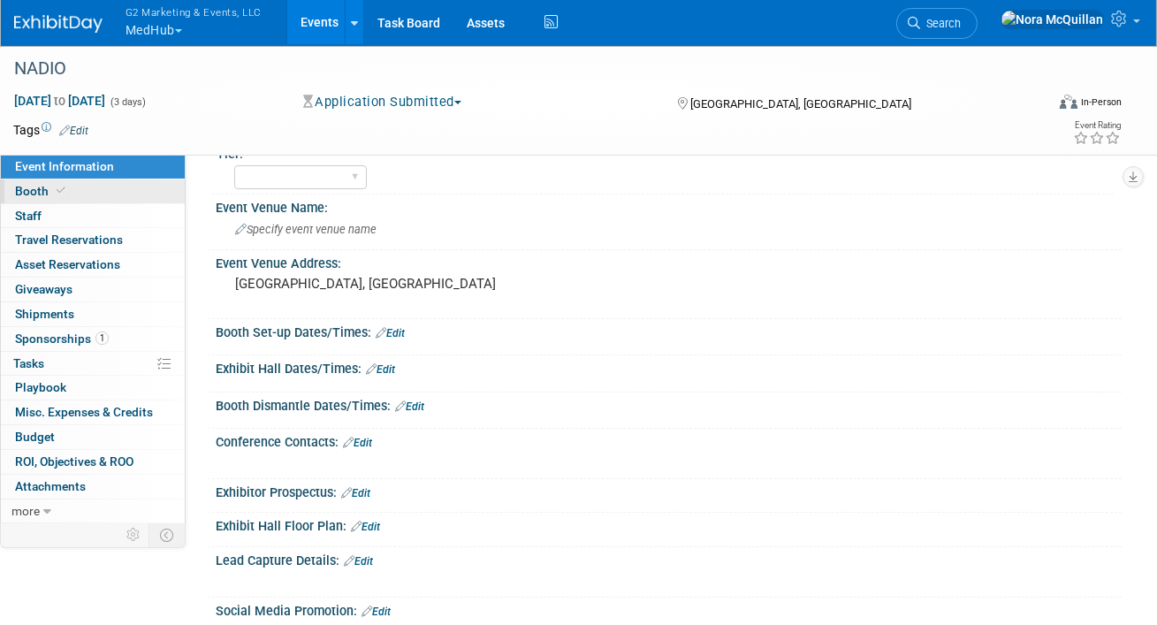
click at [107, 185] on link "Booth" at bounding box center [93, 191] width 184 height 24
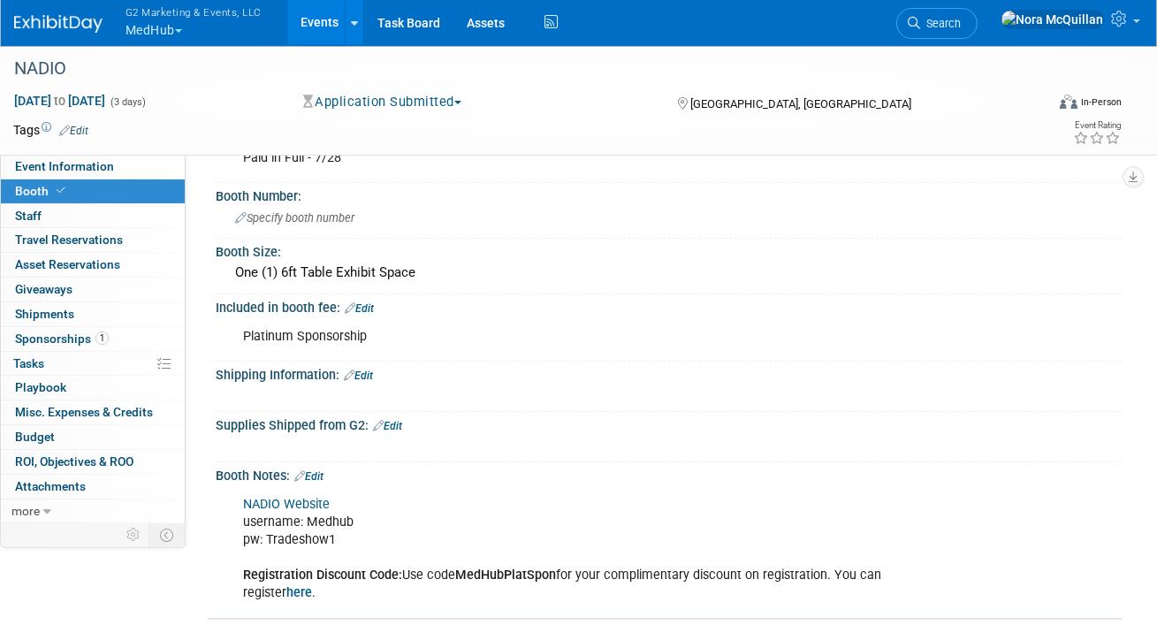
scroll to position [269, 0]
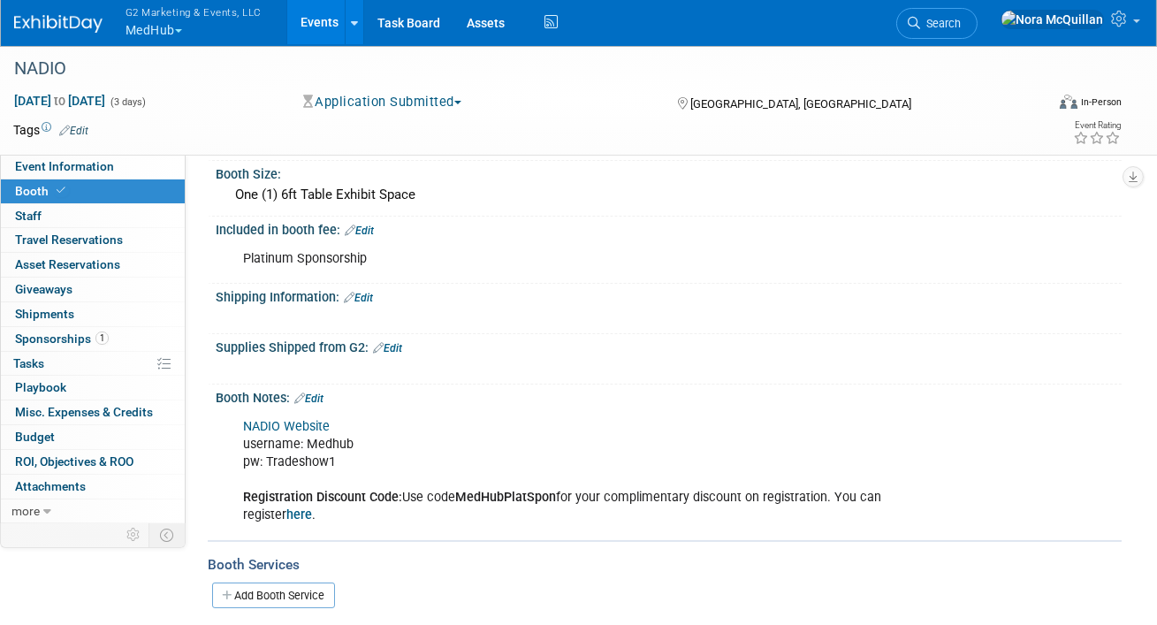
click at [304, 423] on link "NADIO Website" at bounding box center [286, 426] width 87 height 15
